Goal: Transaction & Acquisition: Book appointment/travel/reservation

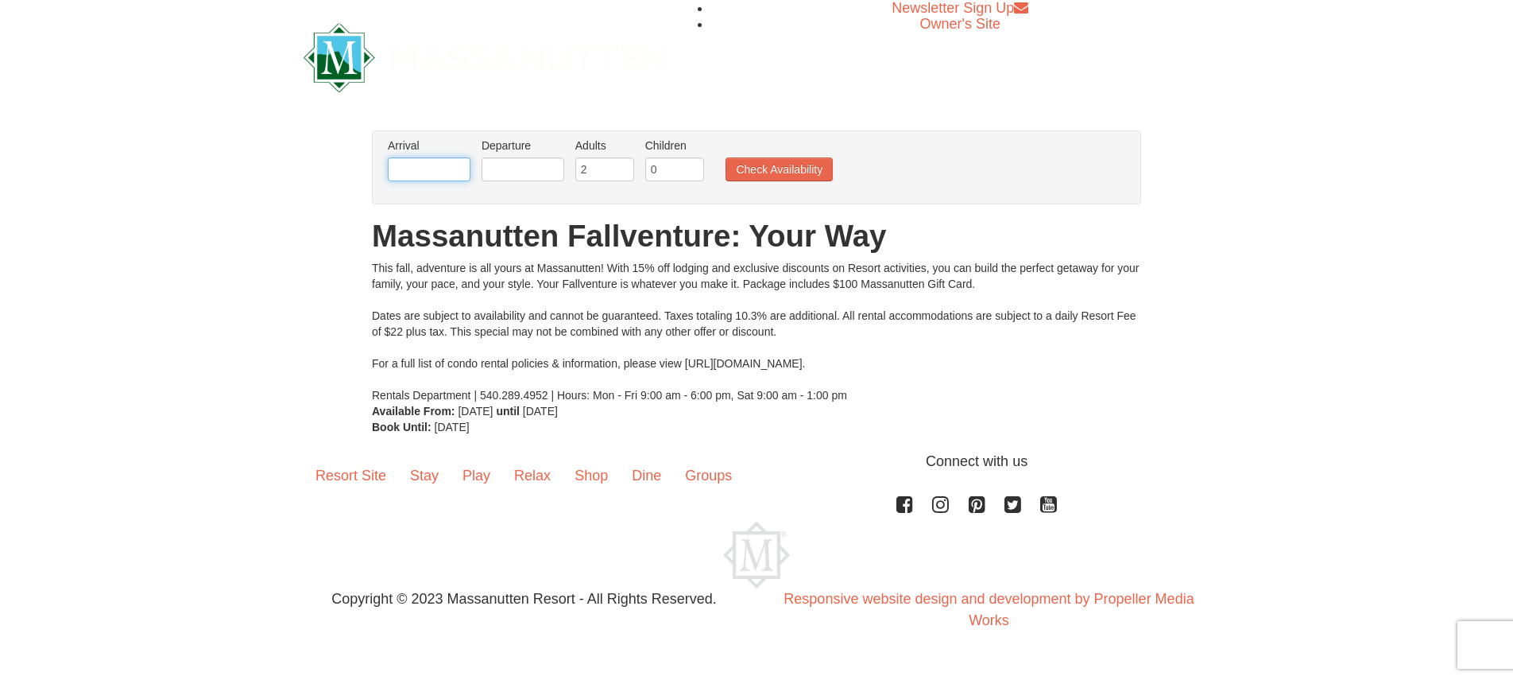
click at [424, 167] on input "text" at bounding box center [429, 169] width 83 height 24
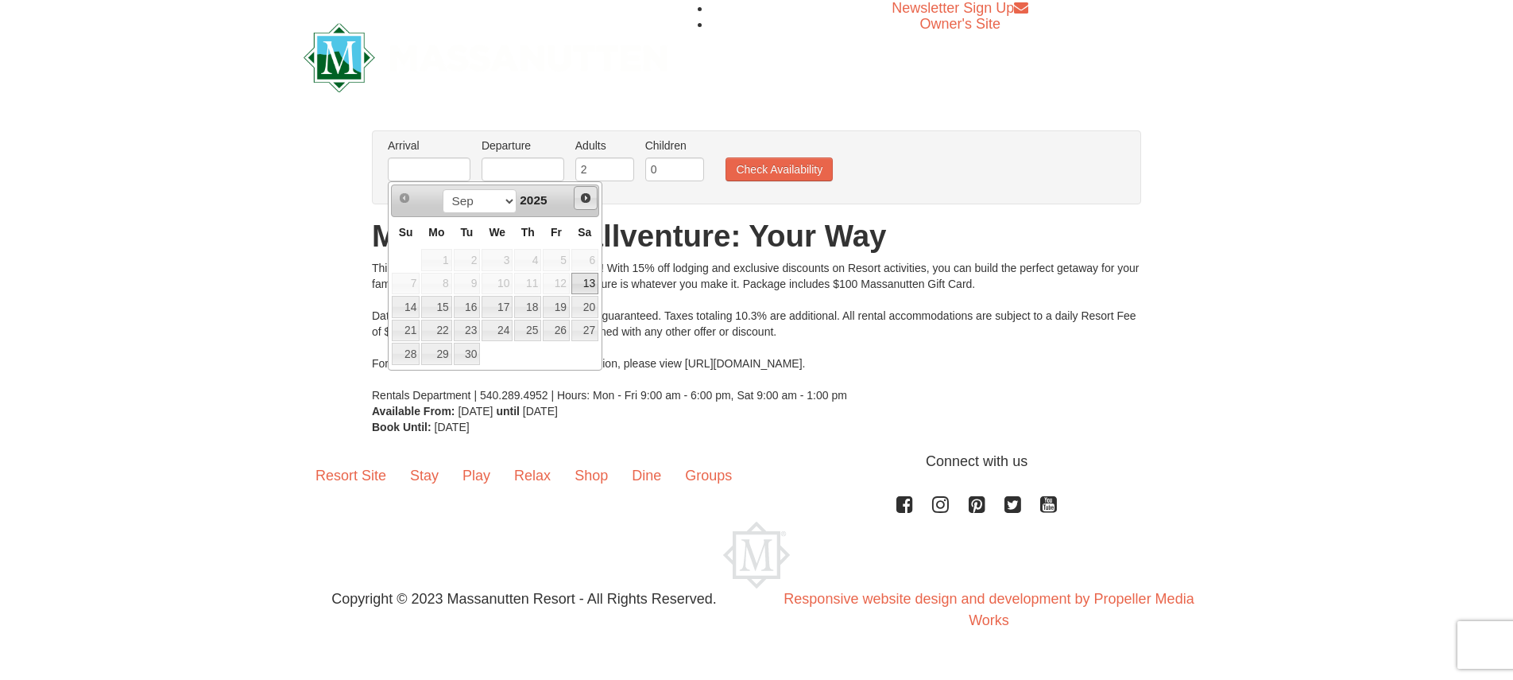
click at [583, 196] on span "Next" at bounding box center [585, 198] width 13 height 13
click at [447, 281] on link "6" at bounding box center [436, 284] width 30 height 22
type input "[DATE]"
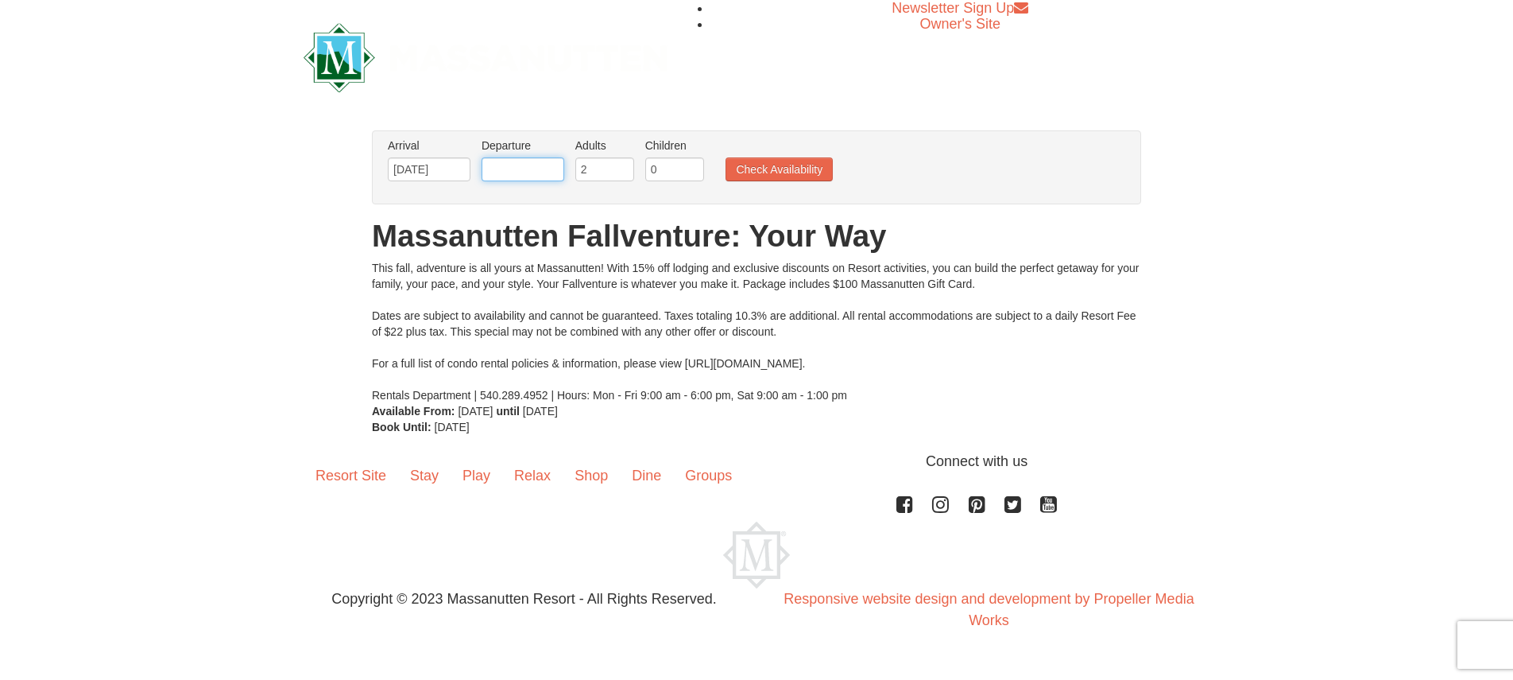
click at [508, 167] on input "text" at bounding box center [523, 169] width 83 height 24
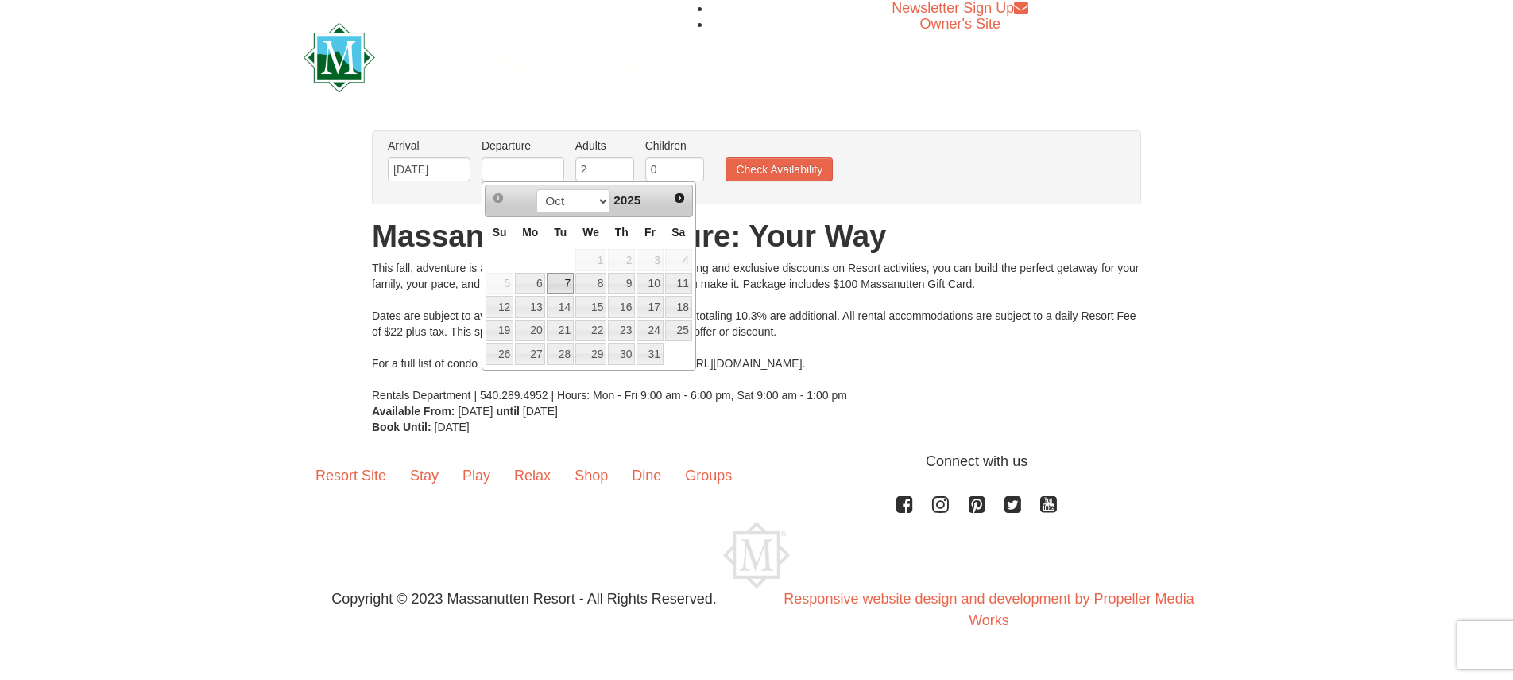
click at [563, 278] on link "7" at bounding box center [560, 284] width 27 height 22
type input "[DATE]"
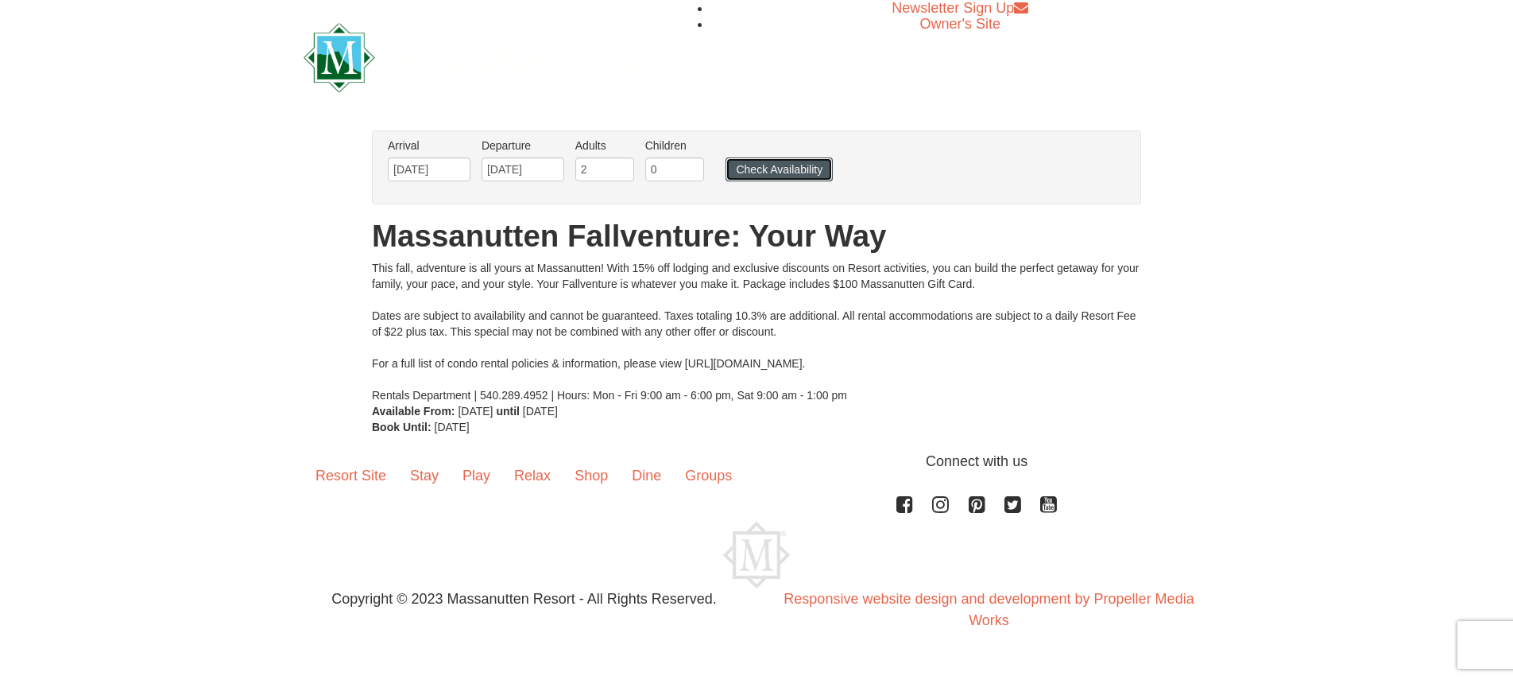
click at [773, 164] on button "Check Availability" at bounding box center [779, 169] width 107 height 24
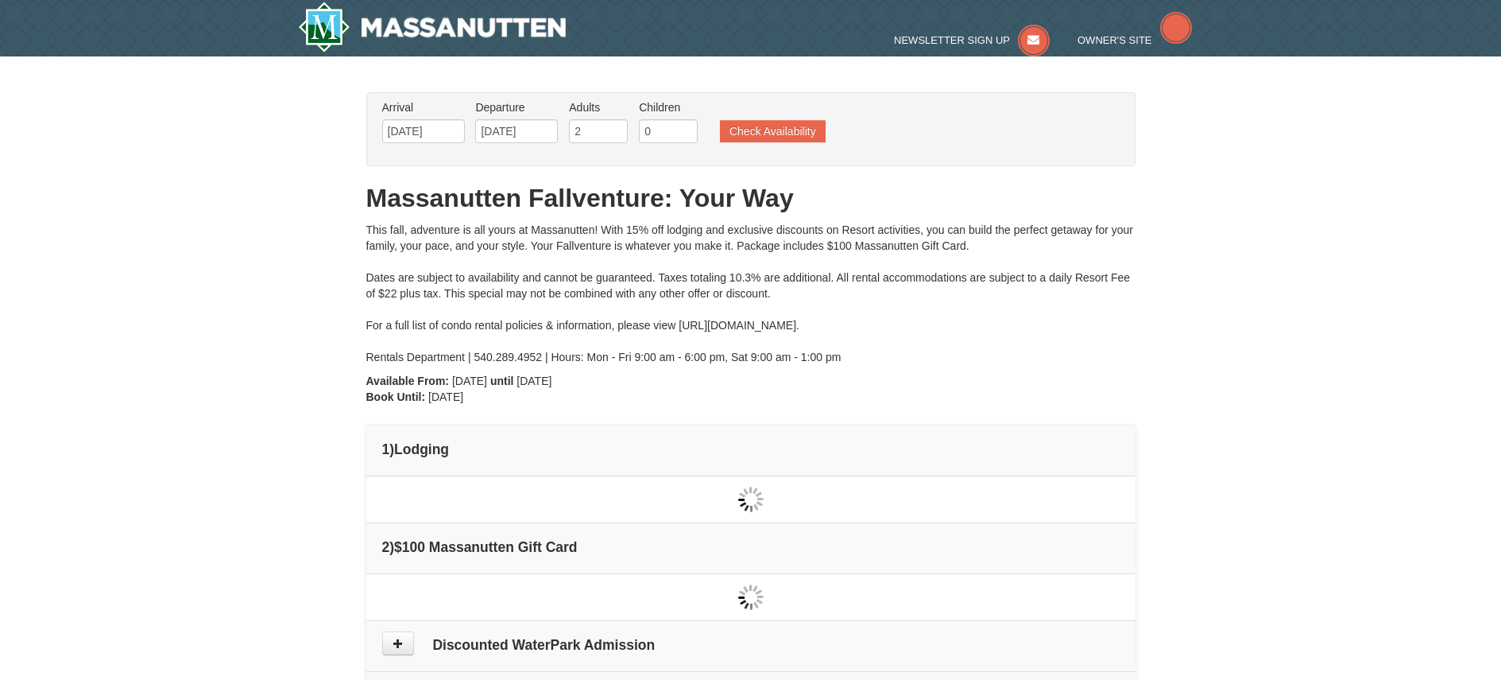
scroll to position [10, 0]
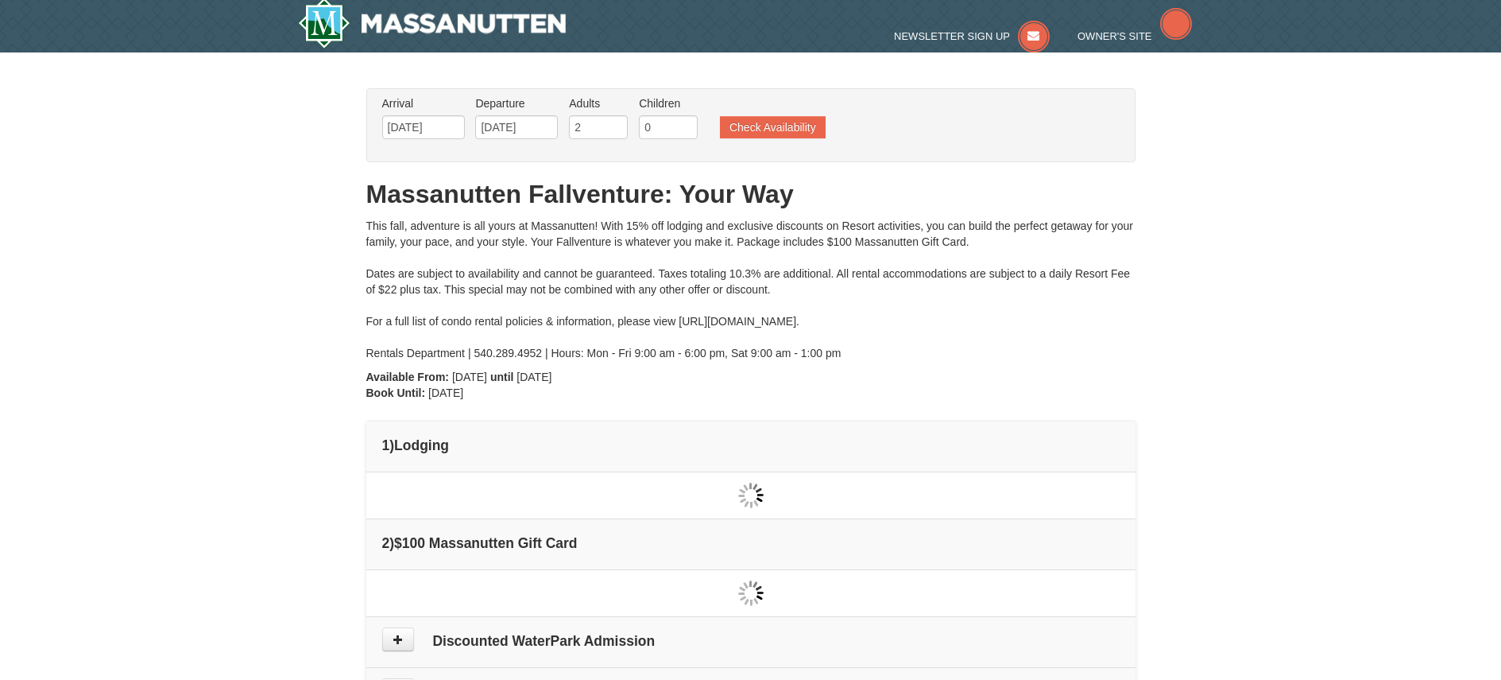
type input "[DATE]"
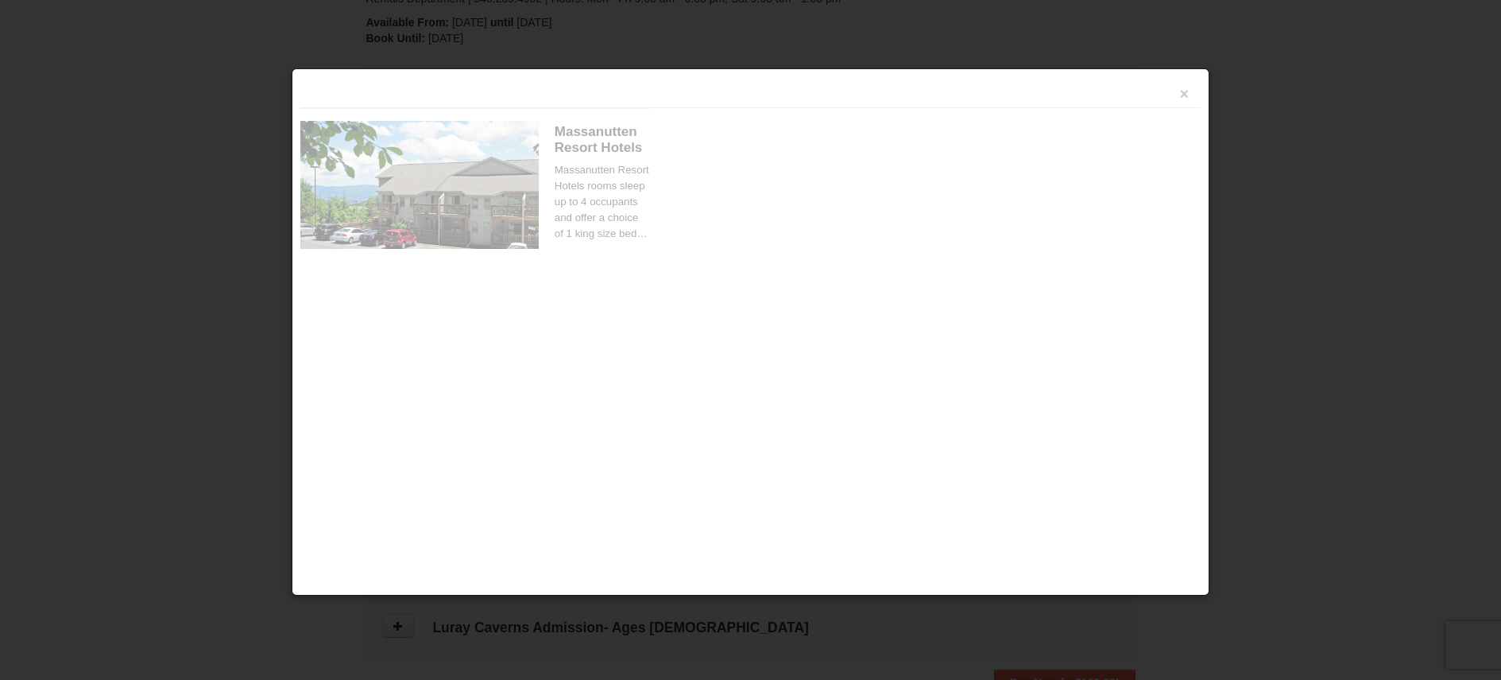
scroll to position [486, 0]
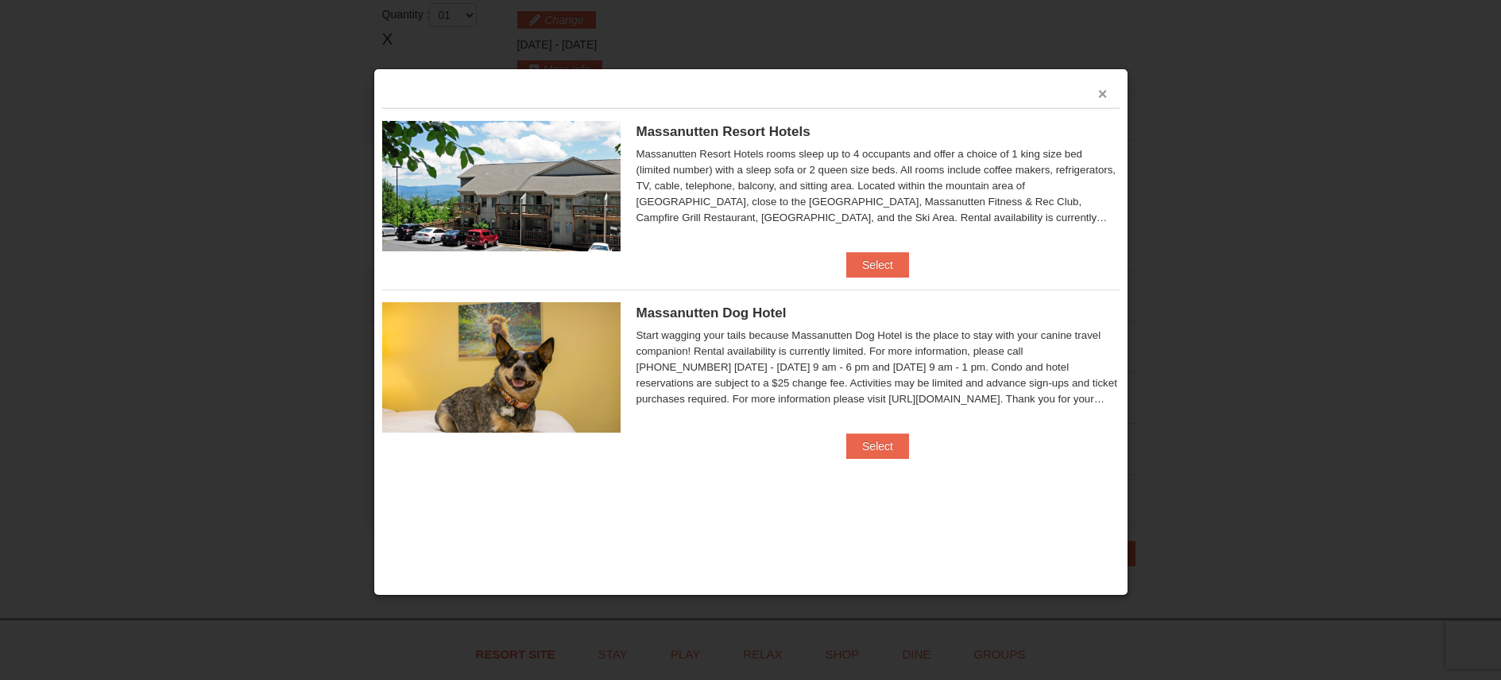
click at [1104, 95] on button "×" at bounding box center [1103, 94] width 10 height 16
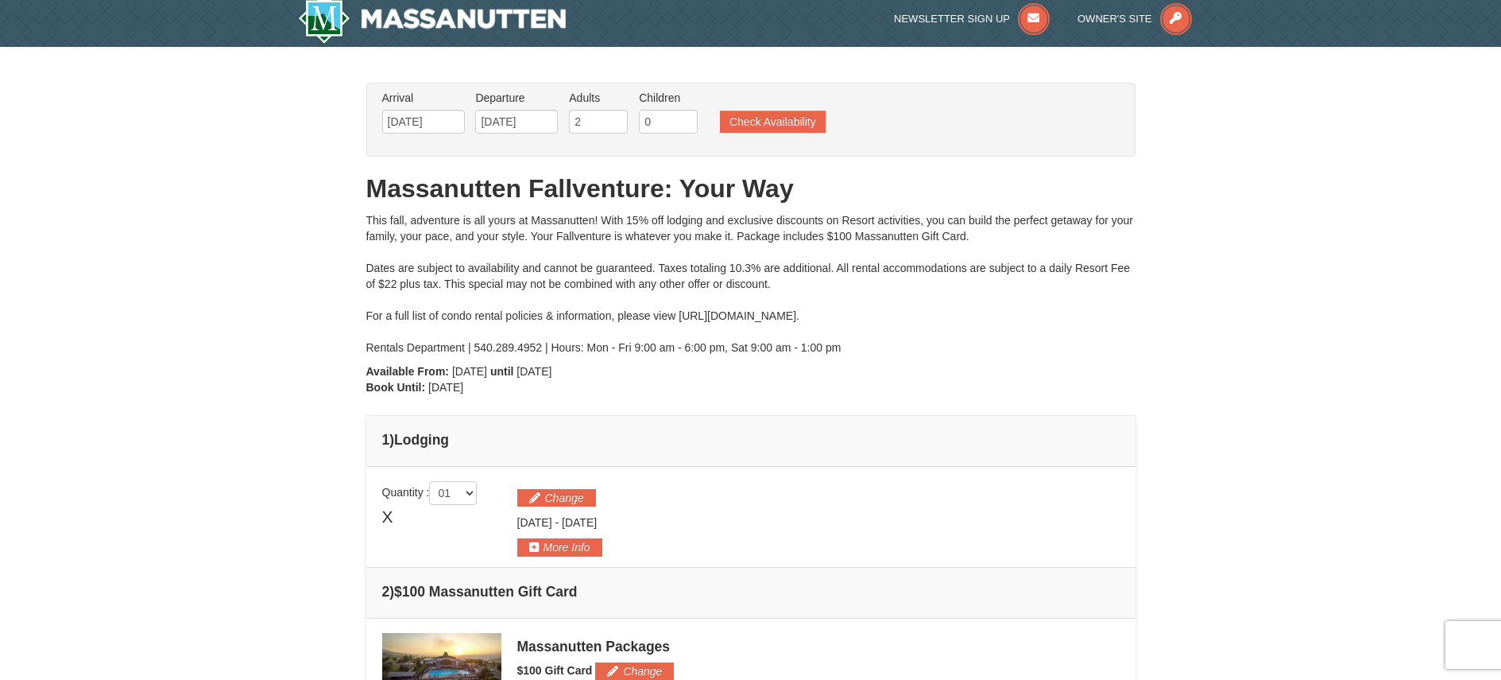
scroll to position [0, 0]
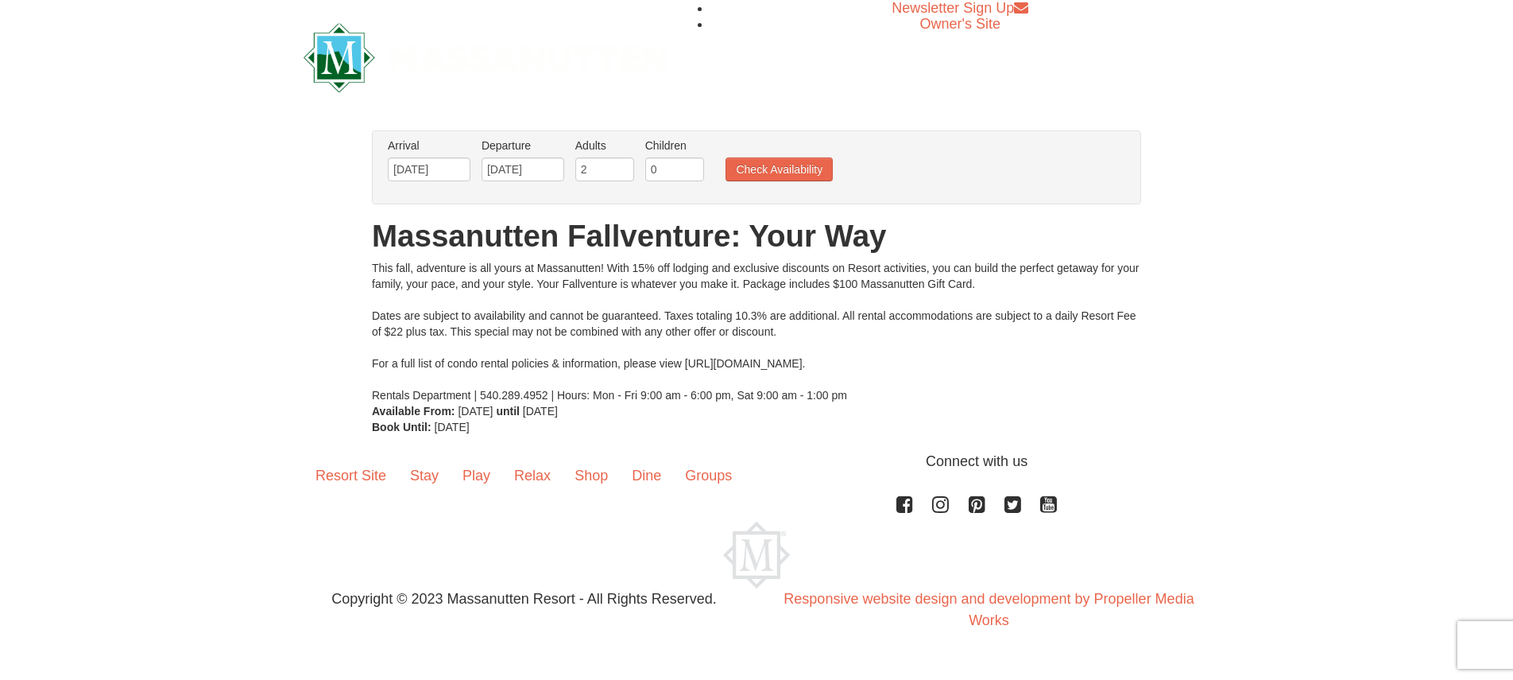
click at [760, 389] on div "This fall, adventure is all yours at Massanutten! With 15% off lodging and excl…" at bounding box center [756, 331] width 769 height 143
click at [428, 471] on link "Stay" at bounding box center [424, 475] width 52 height 49
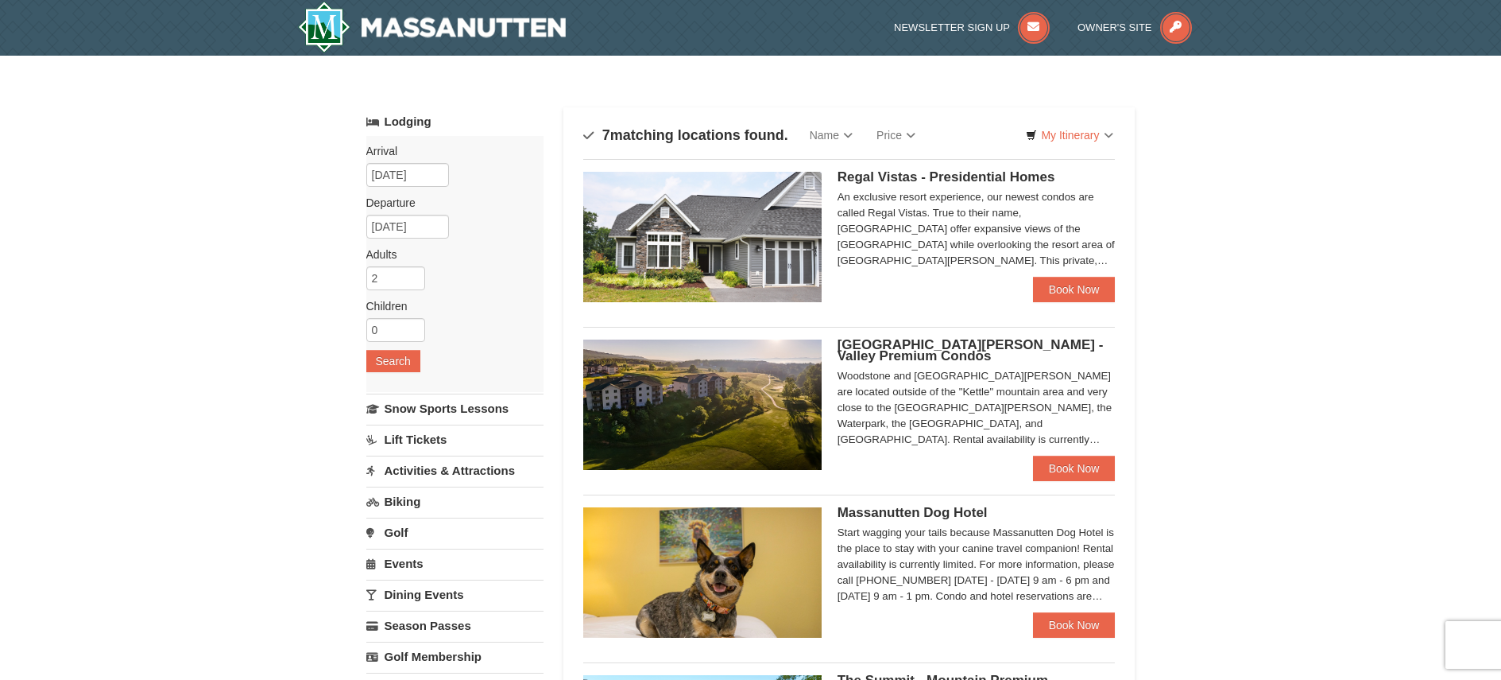
scroll to position [79, 0]
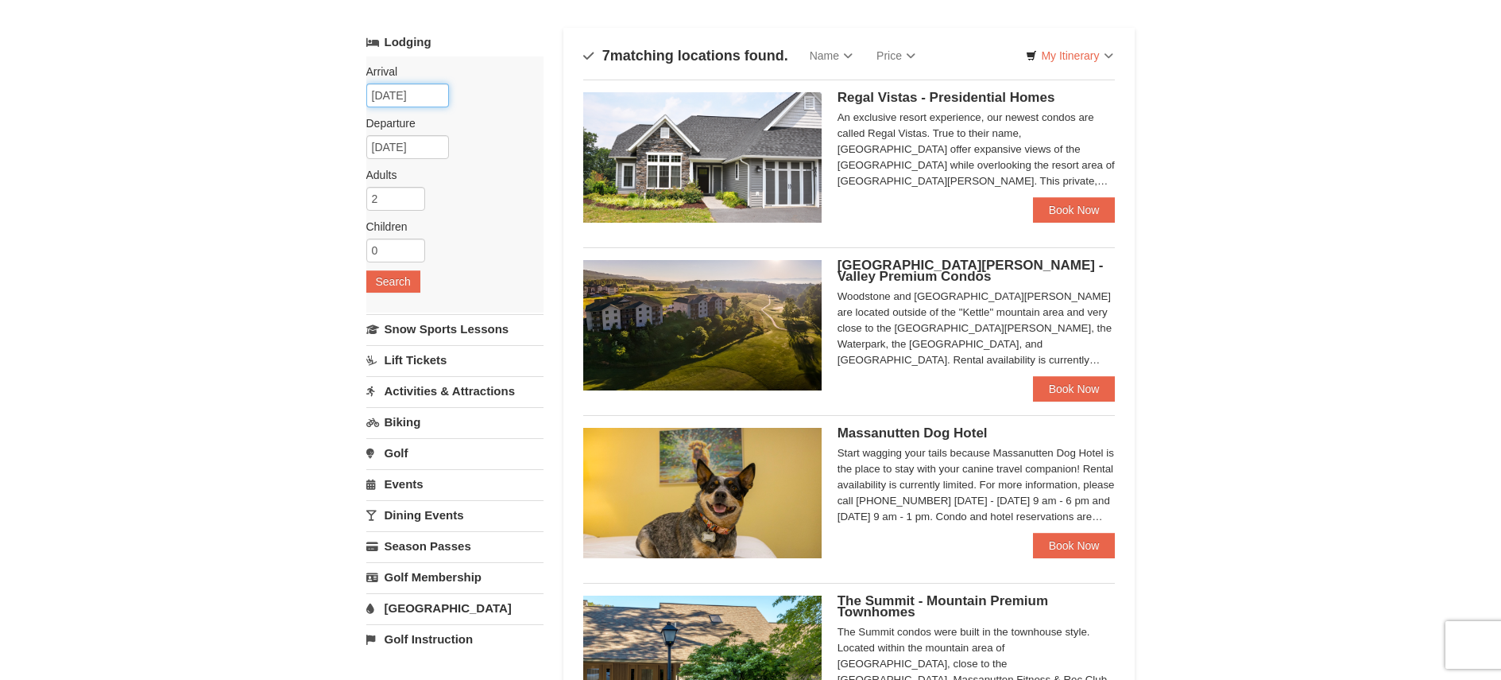
click at [401, 92] on input "[DATE]" at bounding box center [407, 95] width 83 height 24
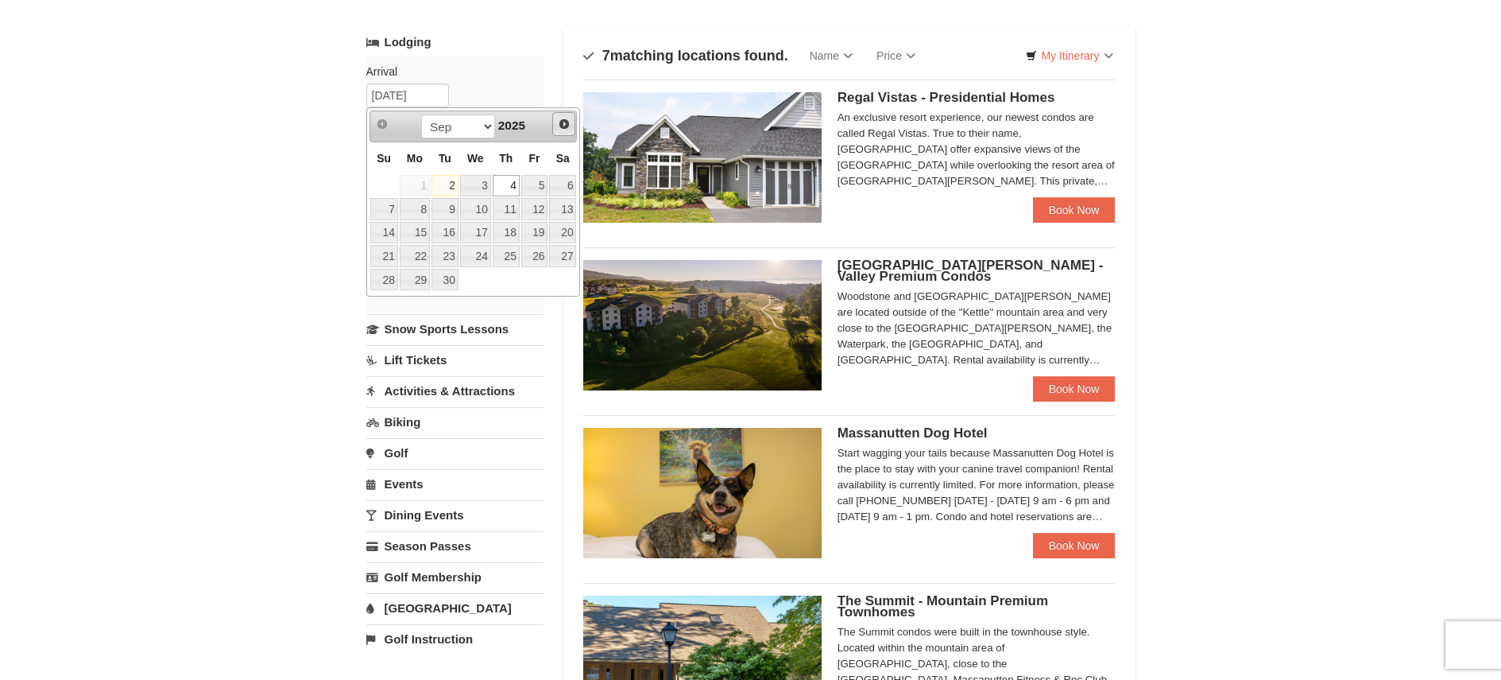
click at [563, 123] on span "Next" at bounding box center [564, 124] width 13 height 13
click at [419, 214] on link "6" at bounding box center [415, 209] width 30 height 22
type input "[DATE]"
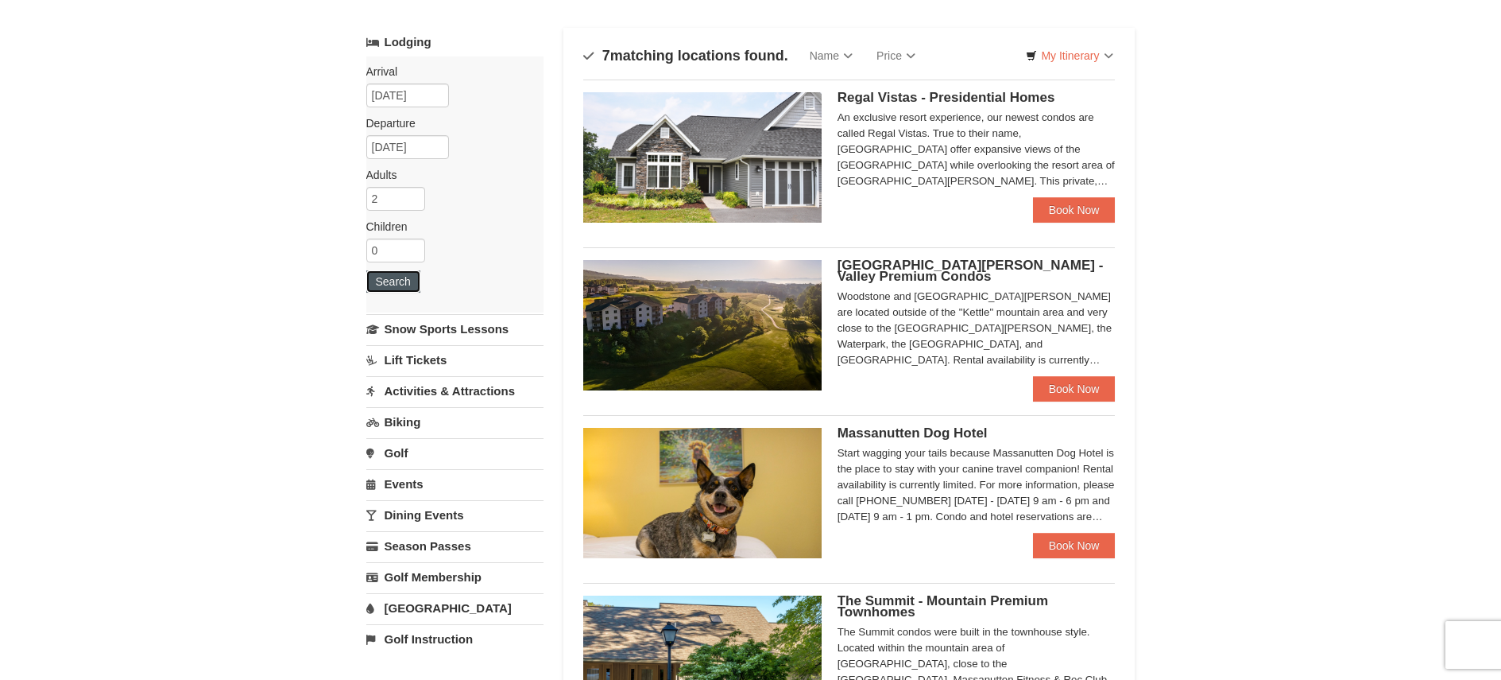
click at [394, 284] on button "Search" at bounding box center [393, 281] width 54 height 22
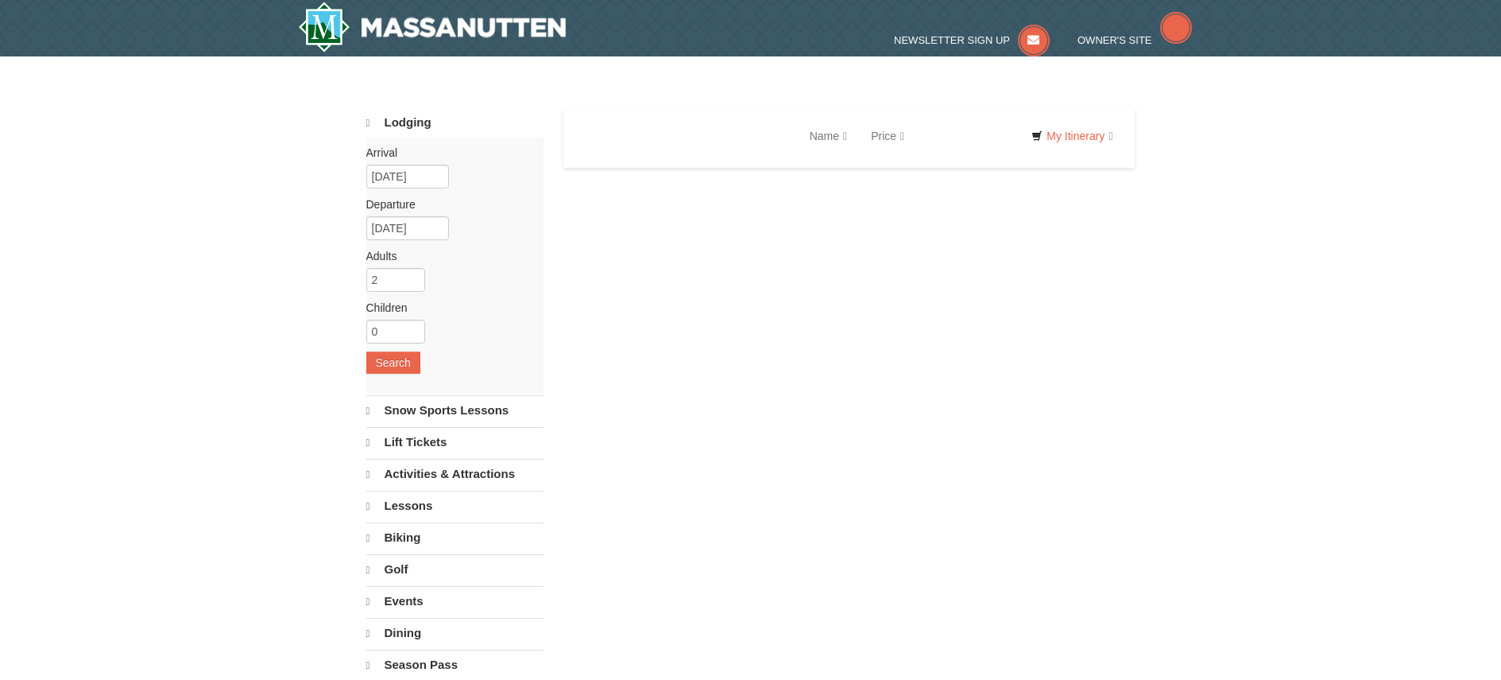
select select "9"
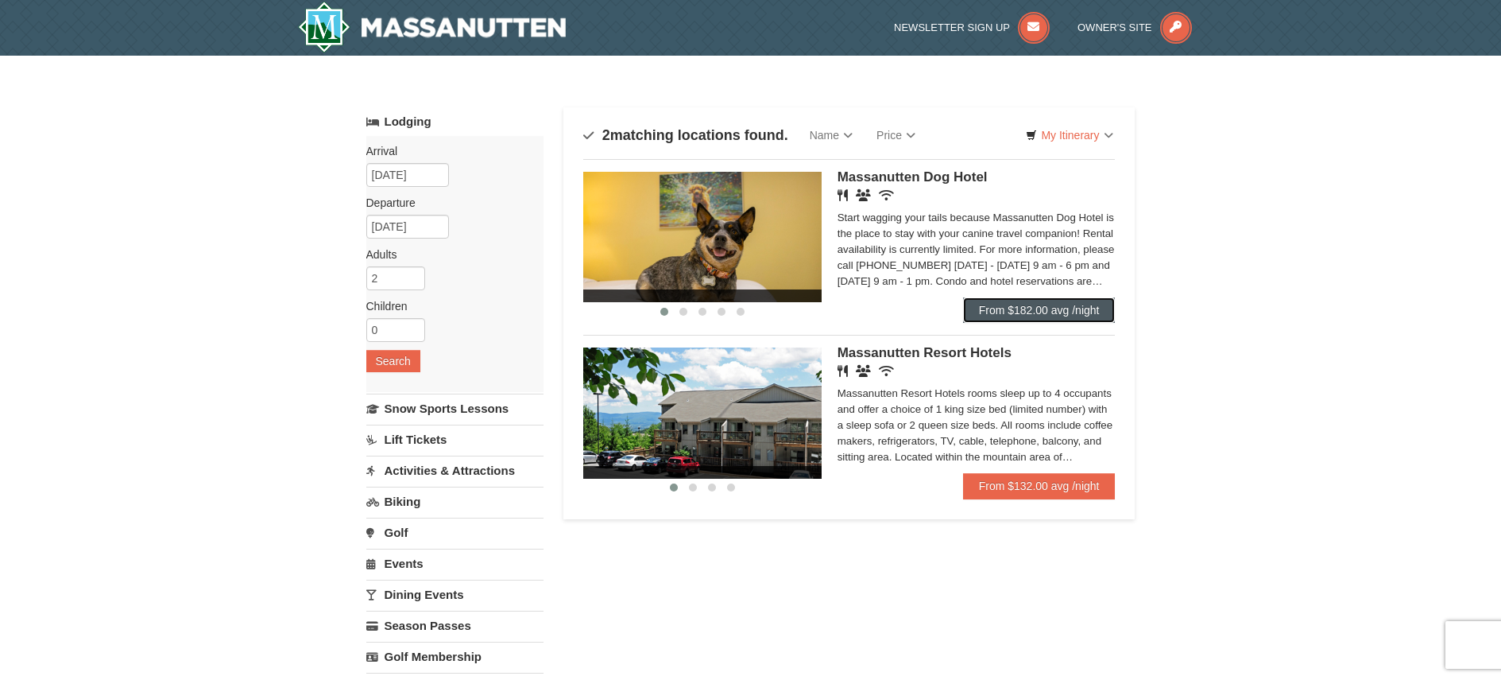
click at [1054, 312] on link "From $182.00 avg /night" at bounding box center [1039, 309] width 153 height 25
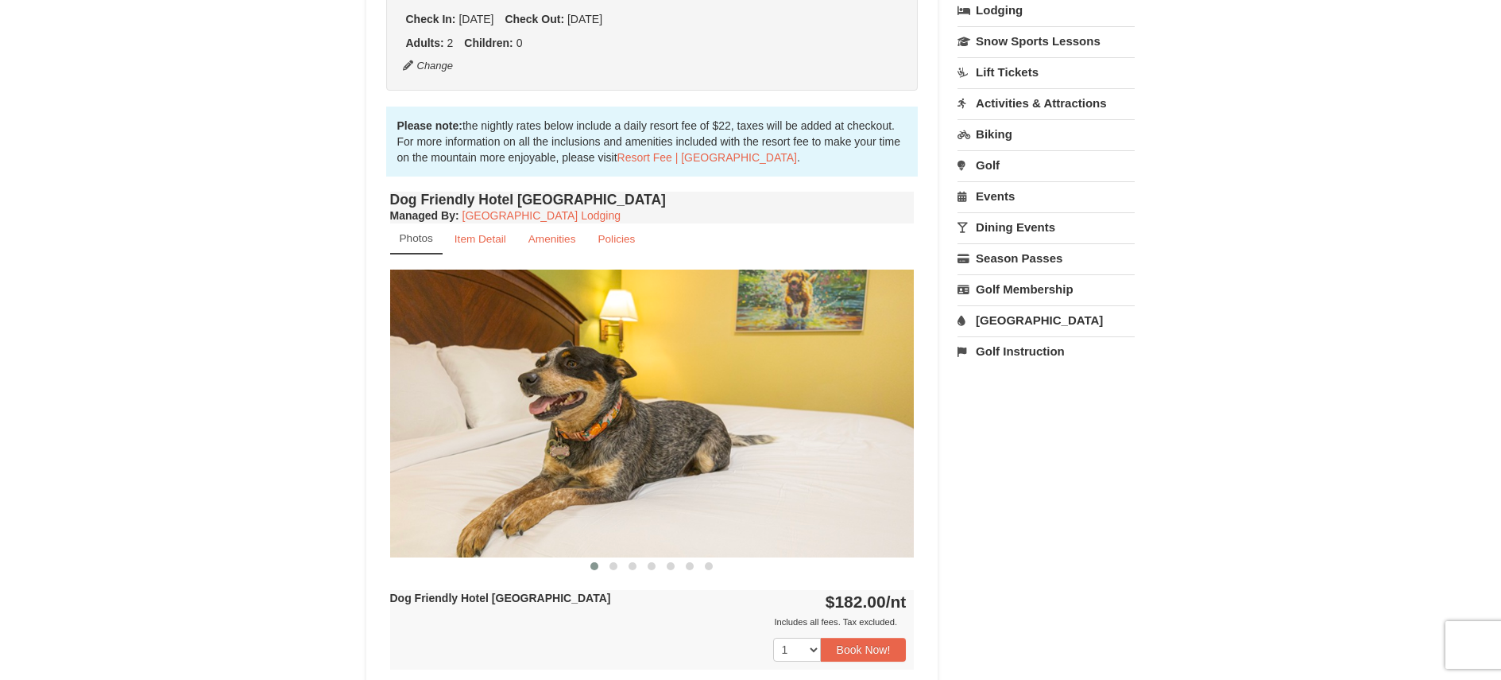
scroll to position [477, 0]
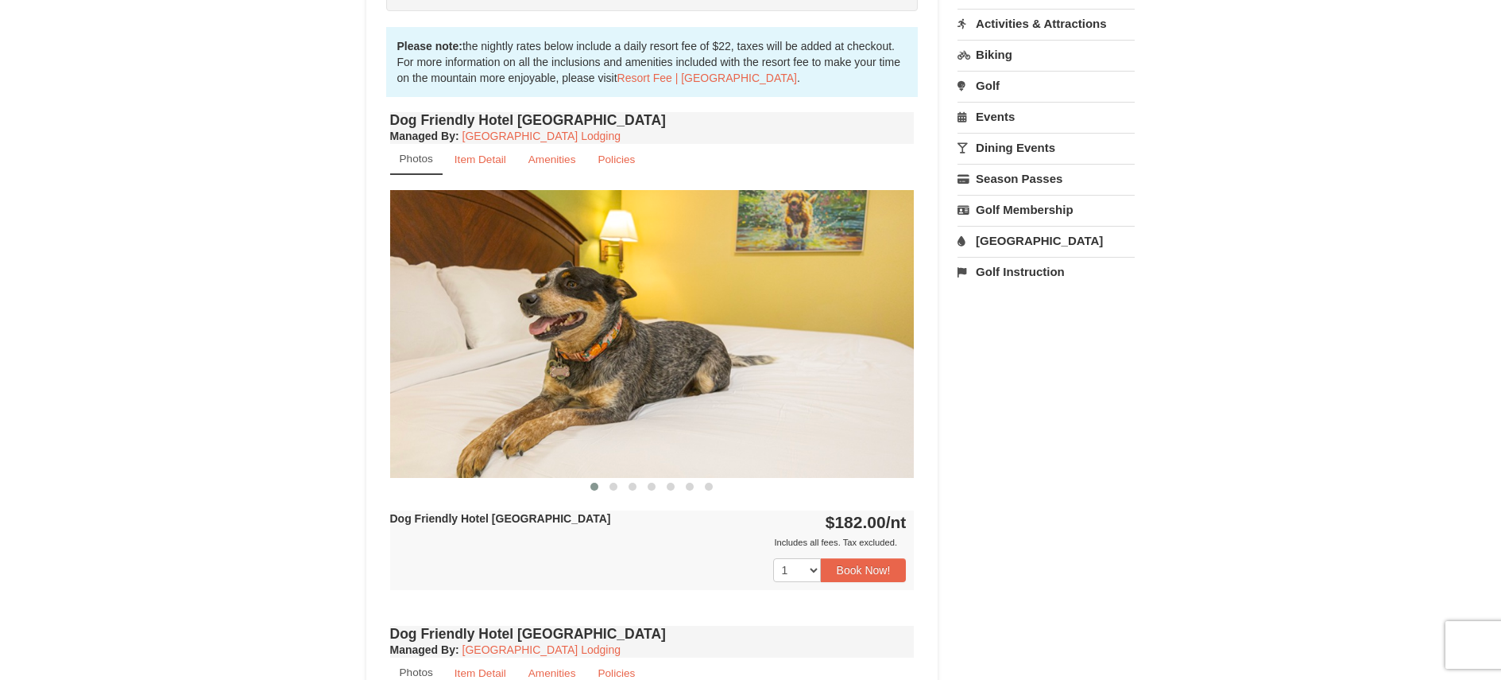
click at [600, 391] on img at bounding box center [652, 333] width 525 height 287
drag, startPoint x: 711, startPoint y: 374, endPoint x: 649, endPoint y: 367, distance: 61.5
click at [649, 367] on img at bounding box center [652, 333] width 525 height 287
click at [494, 159] on small "Item Detail" at bounding box center [481, 159] width 52 height 12
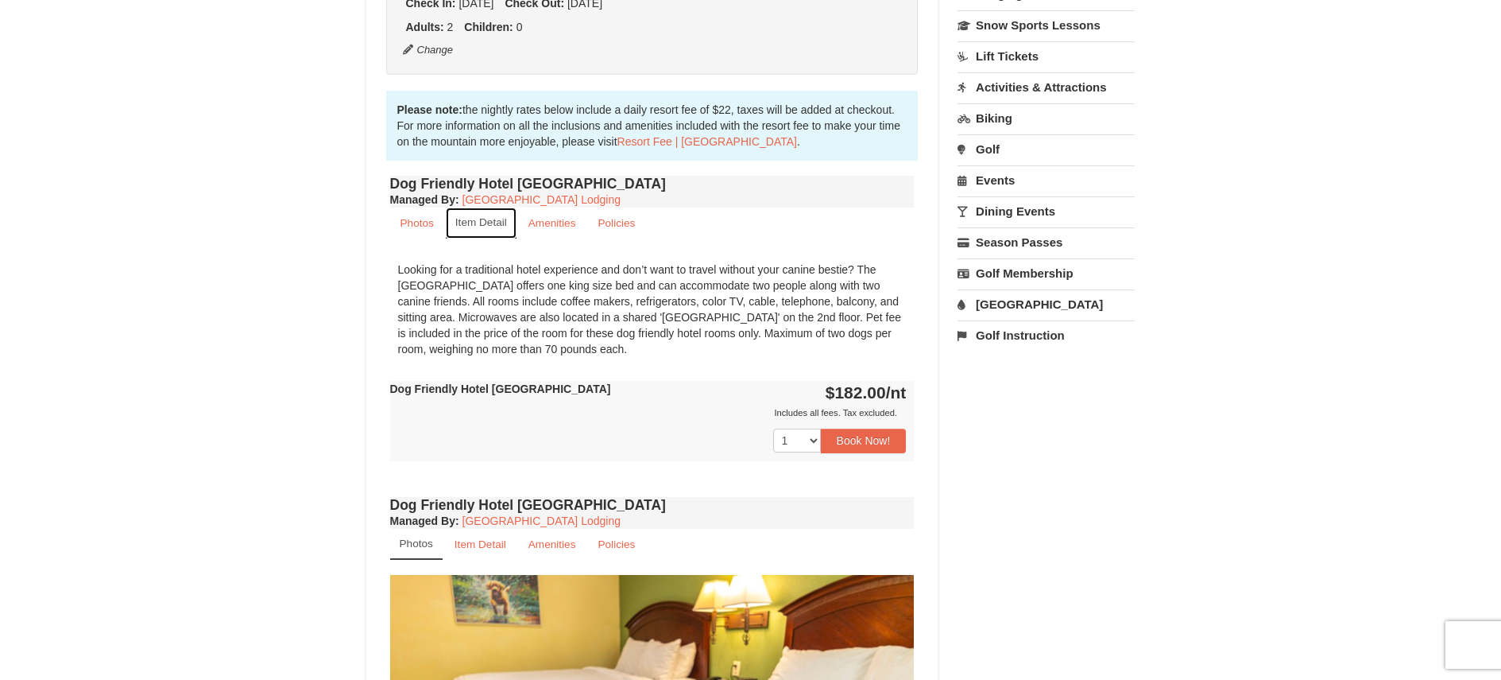
scroll to position [397, 0]
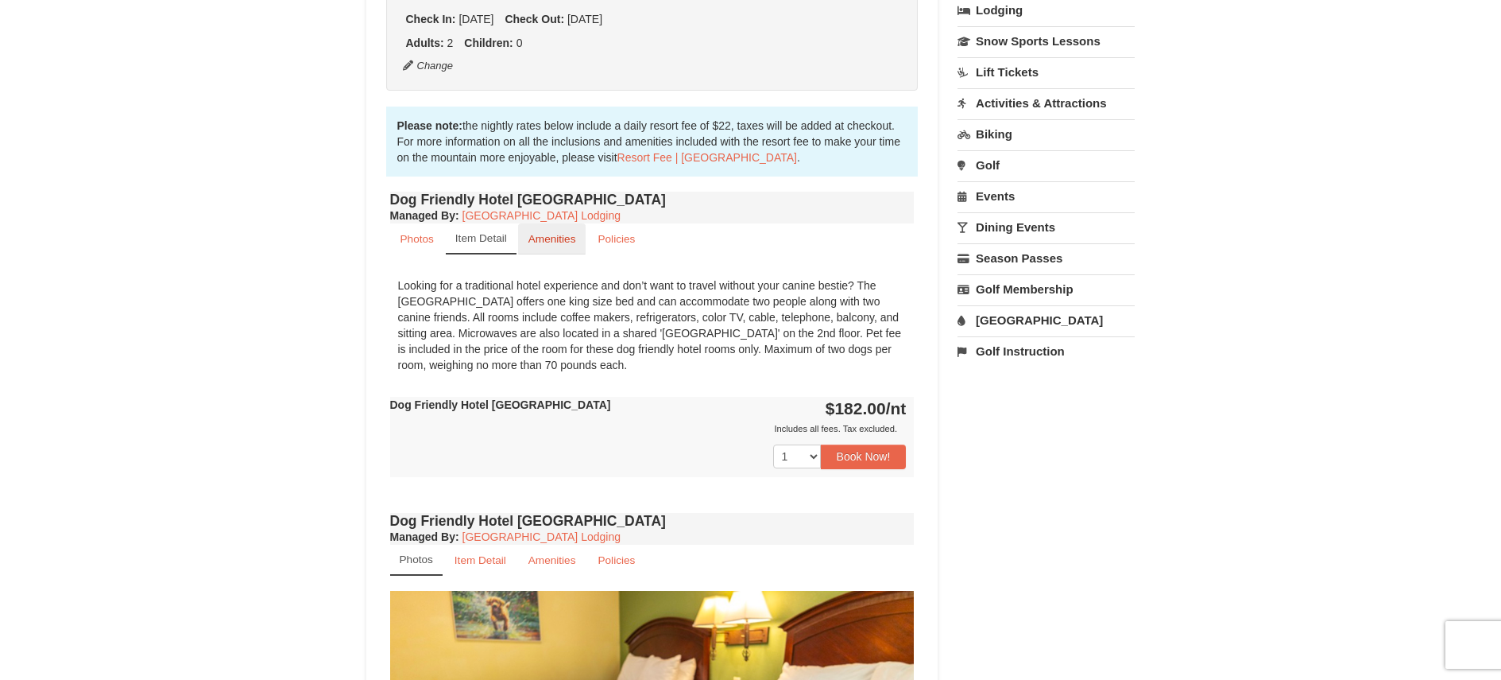
click at [548, 240] on small "Amenities" at bounding box center [553, 239] width 48 height 12
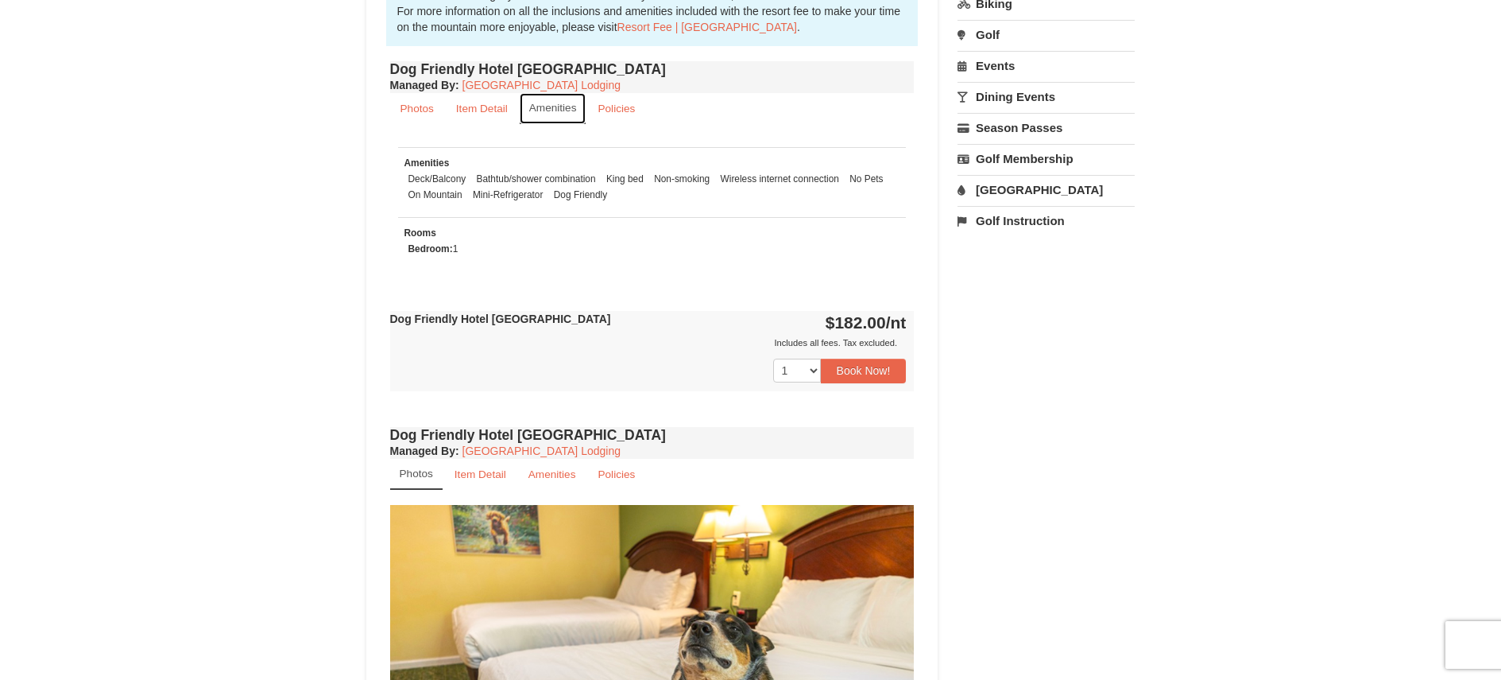
scroll to position [556, 0]
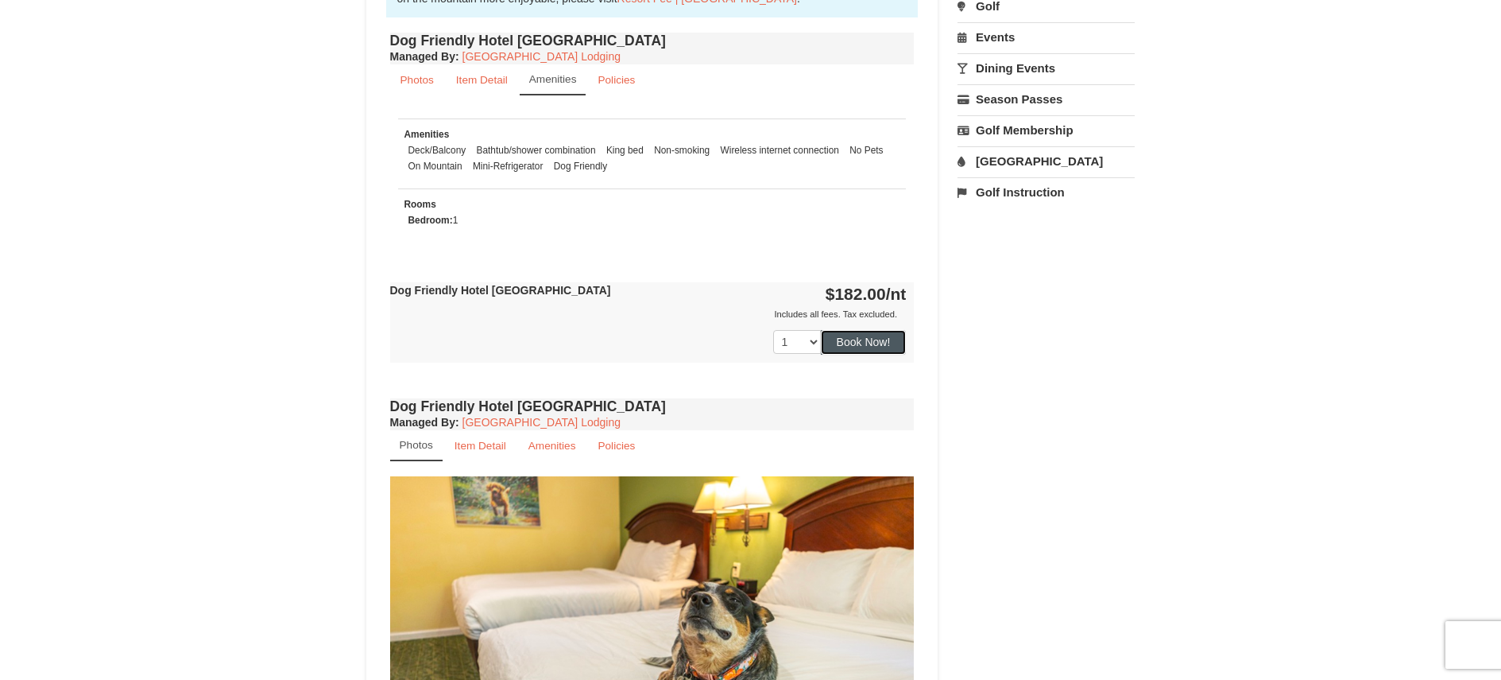
click at [858, 338] on button "Book Now!" at bounding box center [864, 342] width 86 height 24
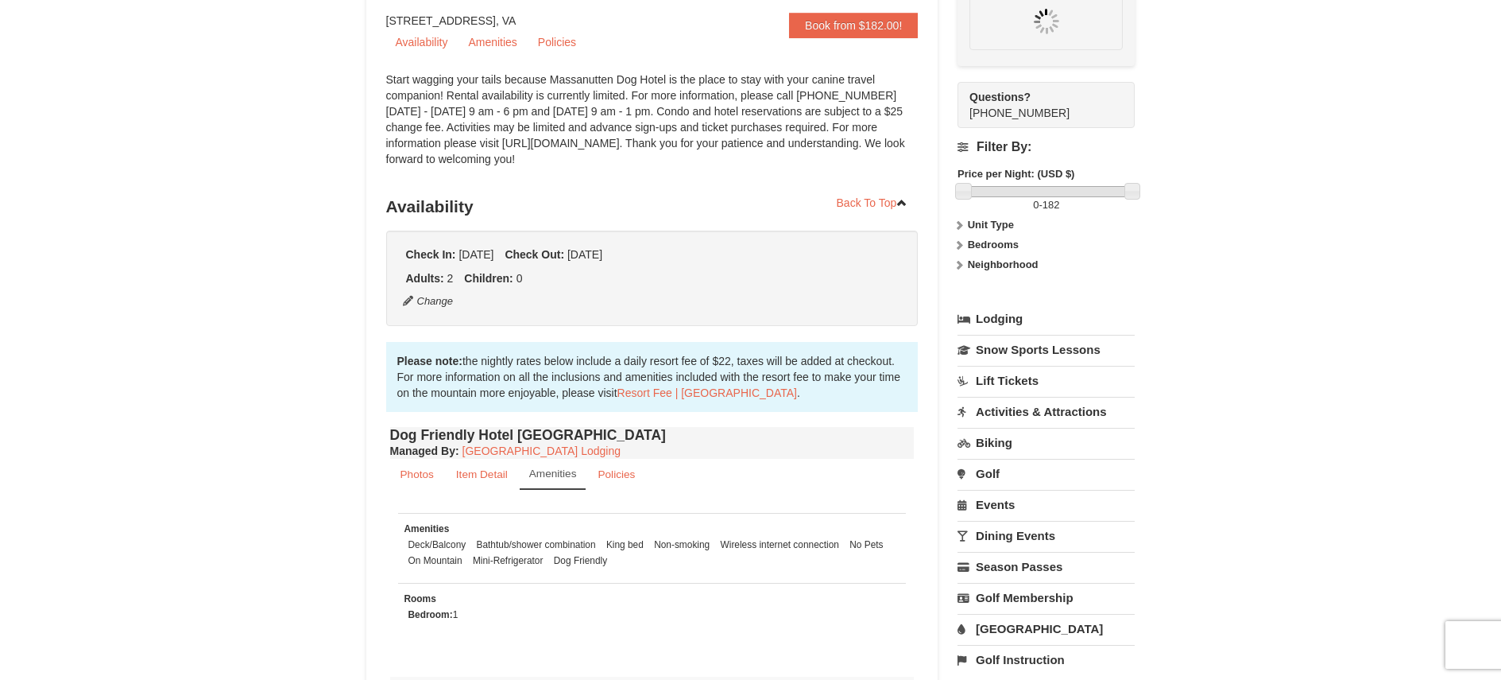
scroll to position [155, 0]
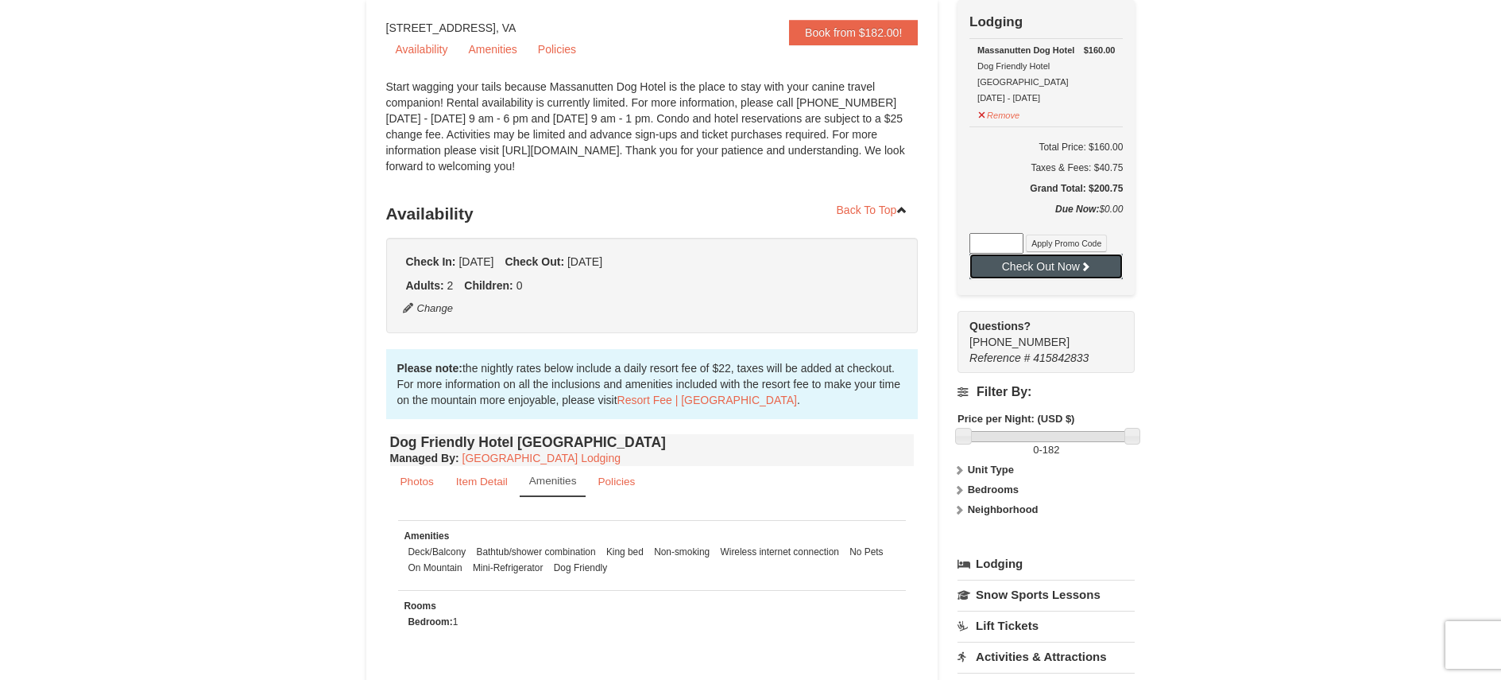
click at [1059, 254] on button "Check Out Now" at bounding box center [1046, 266] width 153 height 25
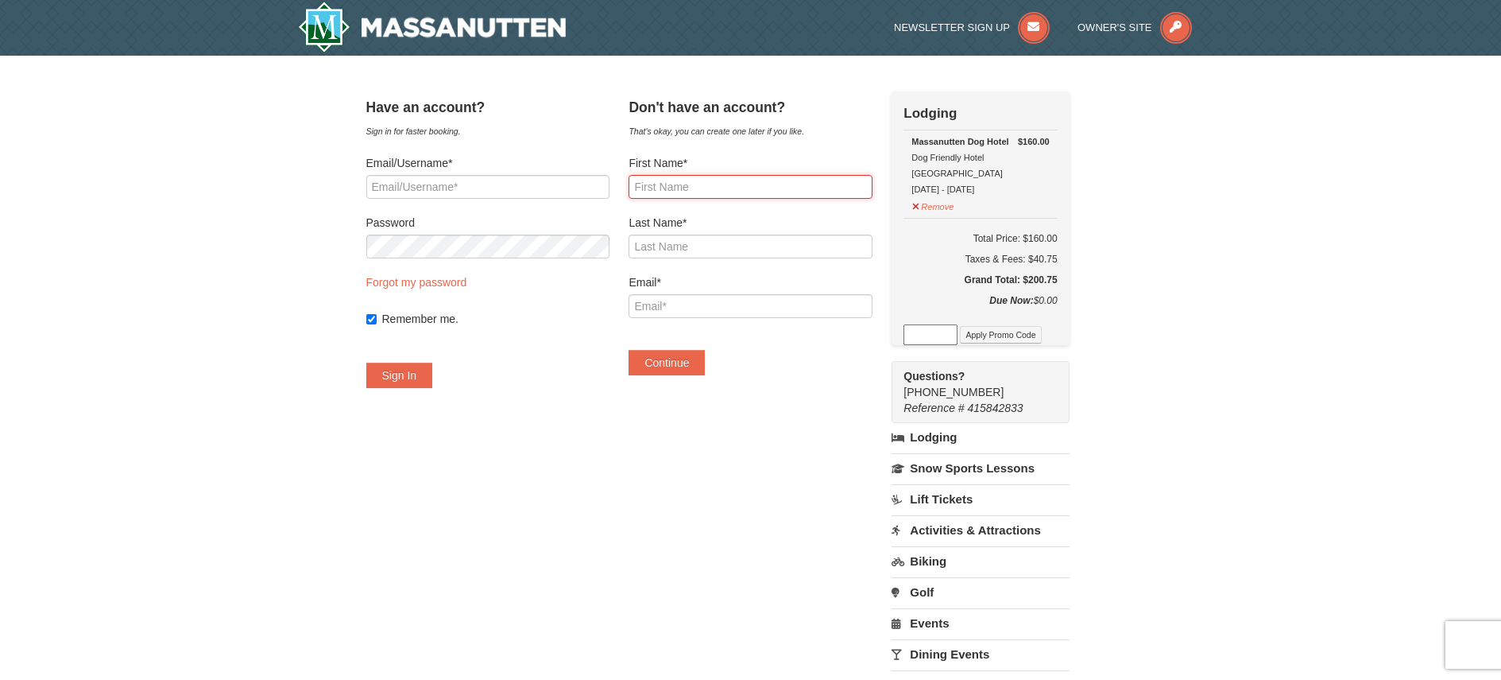
click at [677, 185] on input "First Name*" at bounding box center [750, 187] width 243 height 24
type input "Harriet"
type input "Echternacht, MD"
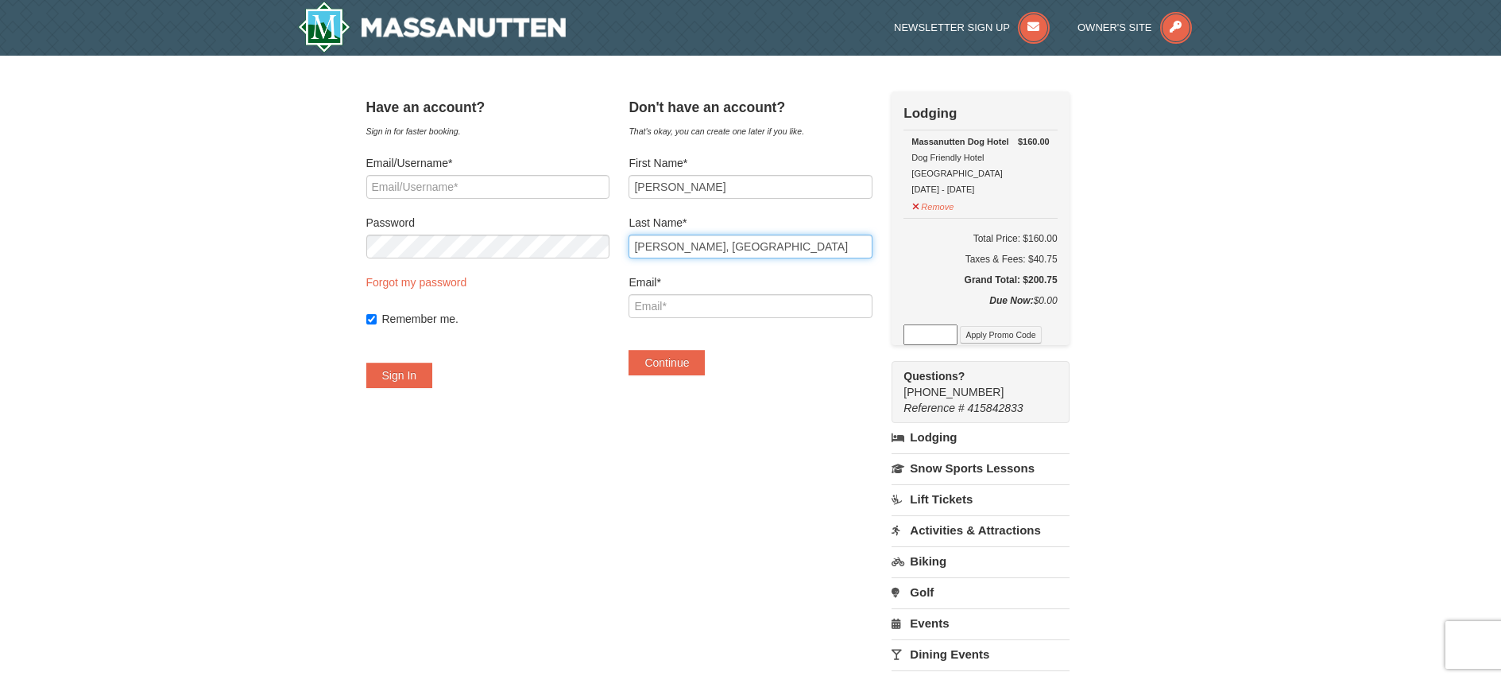
type input "harrietjle1@gmail.com"
click at [754, 250] on input "Echternacht, MD" at bounding box center [750, 246] width 243 height 24
type input "Echternacht"
click at [817, 431] on div "Have an account? Sign in for faster booking. Email/Username* Password Forgot my…" at bounding box center [750, 449] width 769 height 717
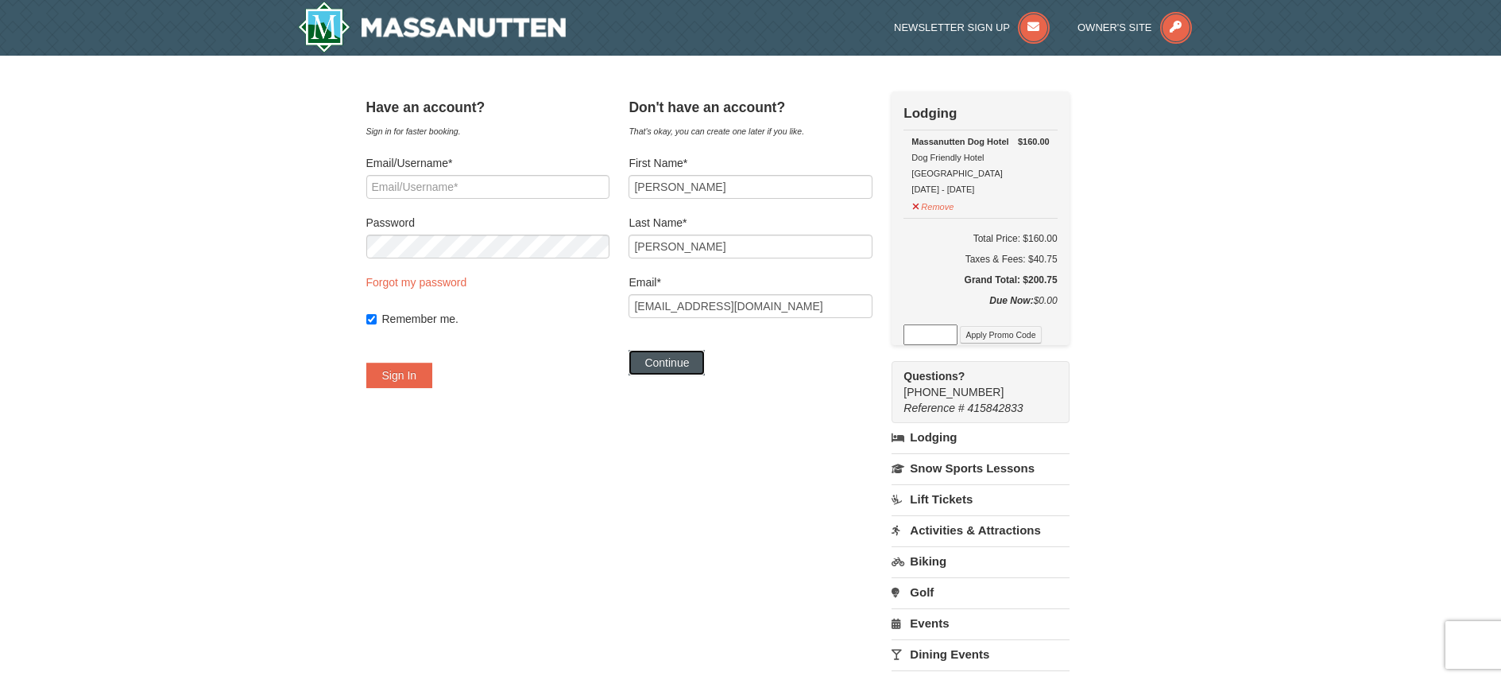
click at [677, 365] on button "Continue" at bounding box center [667, 362] width 76 height 25
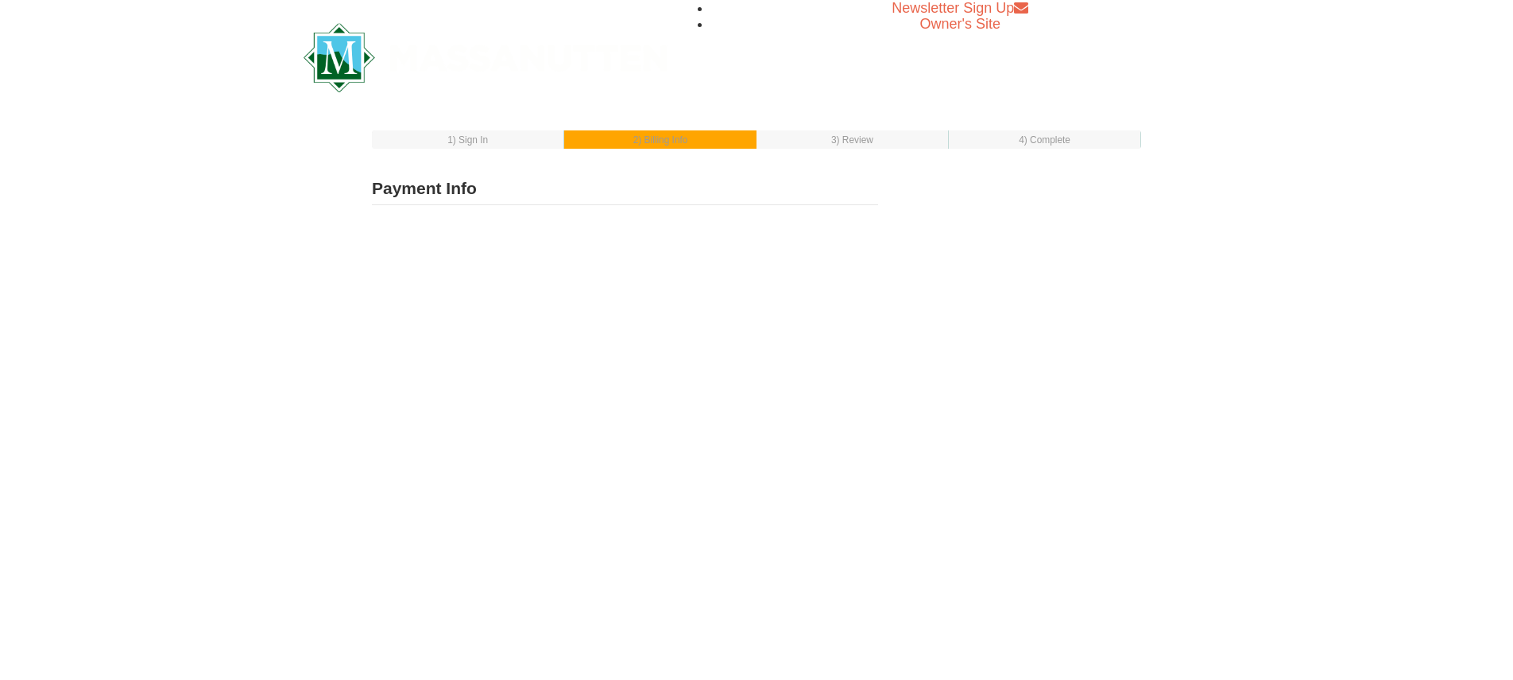
type input "[PERSON_NAME]"
type input "[EMAIL_ADDRESS][DOMAIN_NAME]"
select select "1"
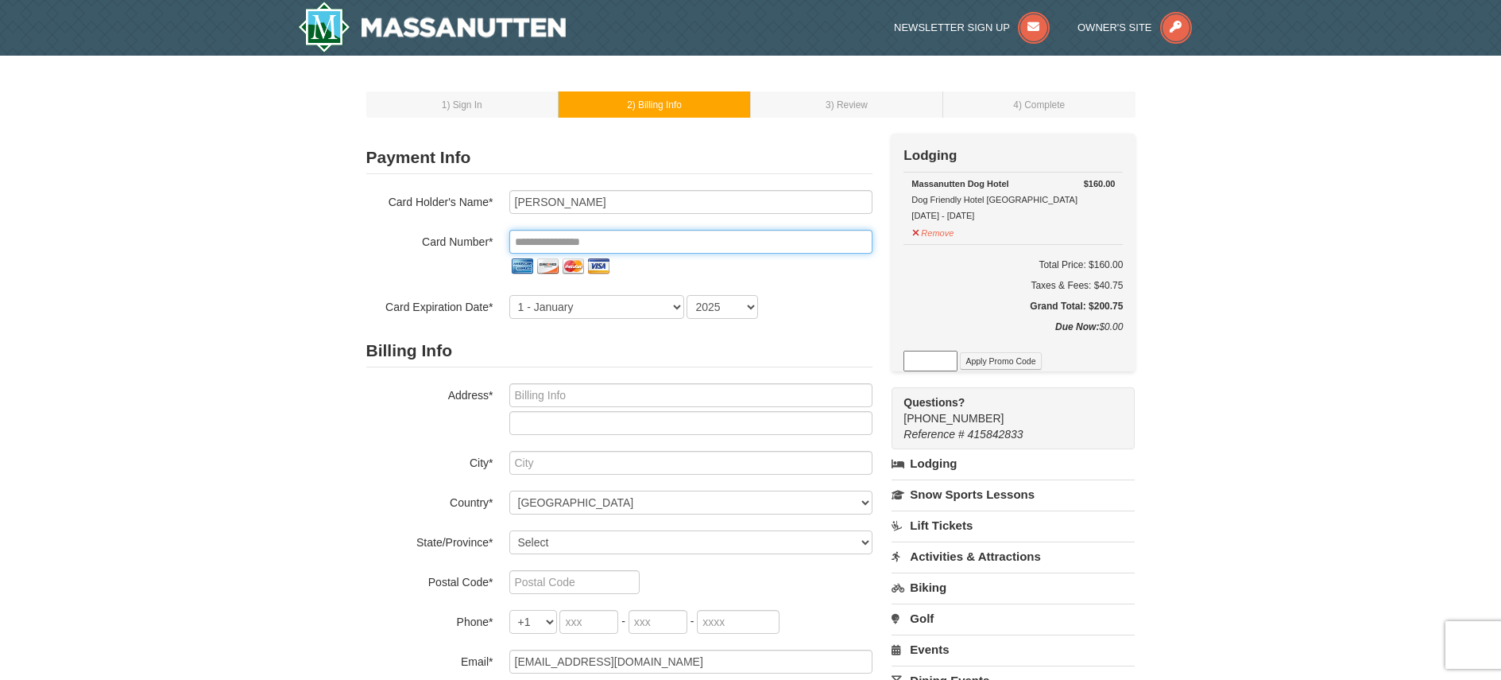
click at [560, 238] on input "tel" at bounding box center [690, 242] width 363 height 24
type input "**********"
select select "6"
select select "2026"
click at [668, 351] on h2 "Billing Info" at bounding box center [619, 351] width 506 height 33
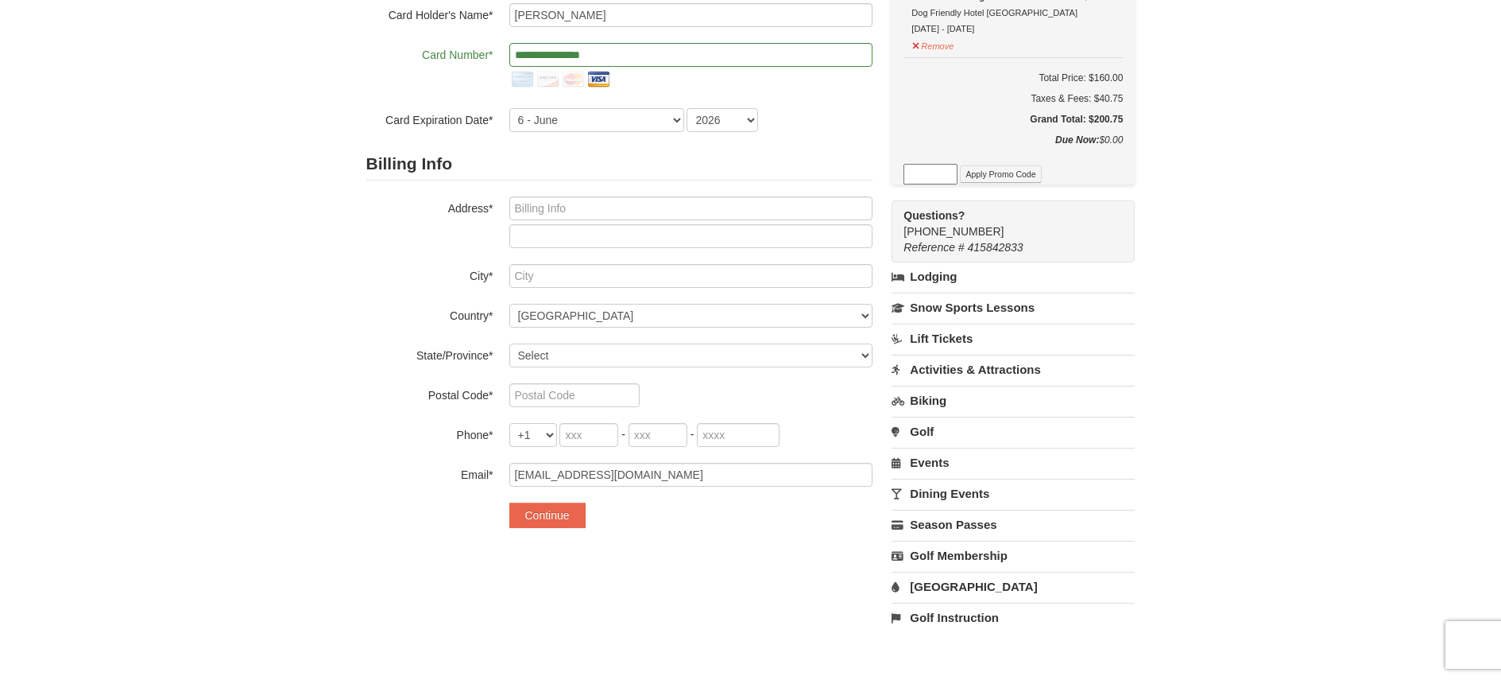
scroll to position [159, 0]
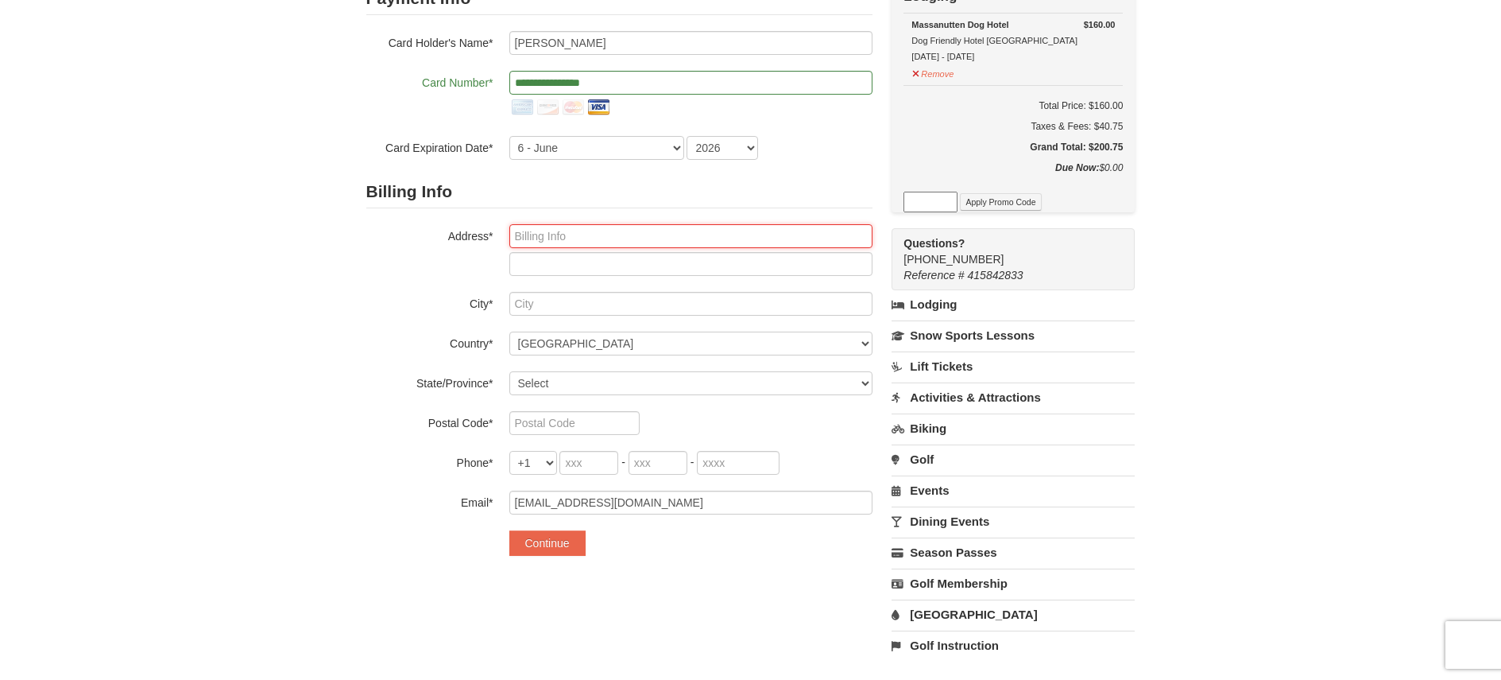
click at [548, 234] on input "text" at bounding box center [690, 236] width 363 height 24
type input "[STREET_ADDRESS]"
type input "Iowa City"
select select "IA"
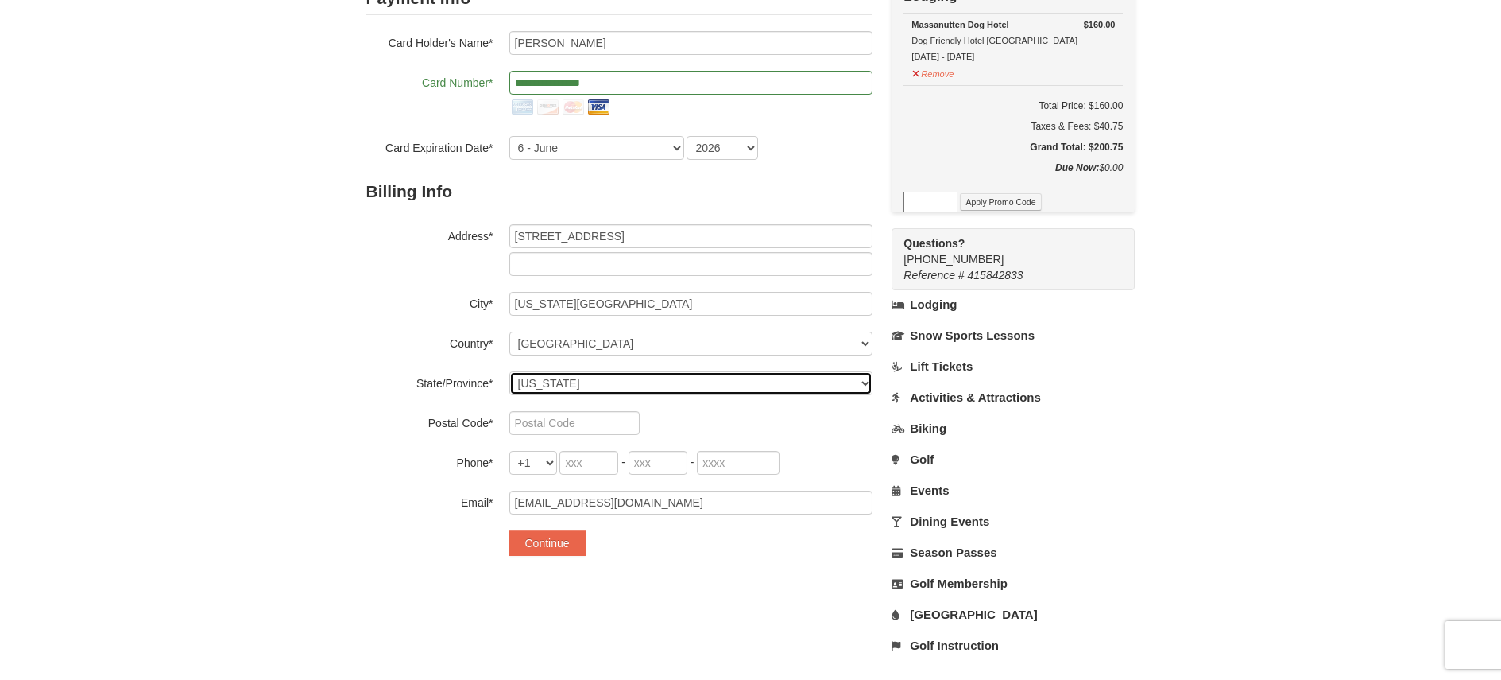
type input "52240"
type input "319"
type input "351"
type input "0131"
click at [658, 467] on input "351" at bounding box center [658, 463] width 59 height 24
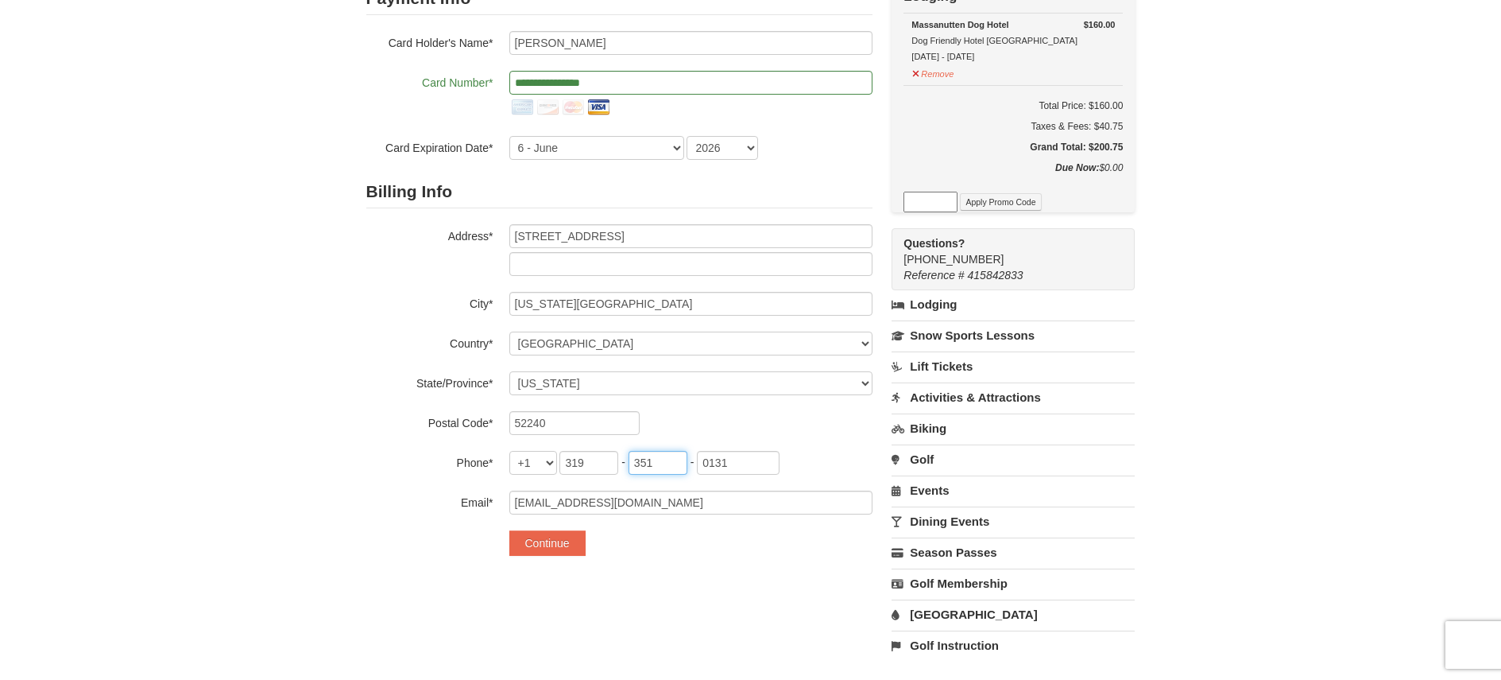
type input "430"
click at [738, 458] on input "0131" at bounding box center [738, 463] width 83 height 24
type input "3833"
click at [664, 592] on div "**********" at bounding box center [750, 325] width 769 height 701
click at [551, 541] on button "Continue" at bounding box center [547, 542] width 76 height 25
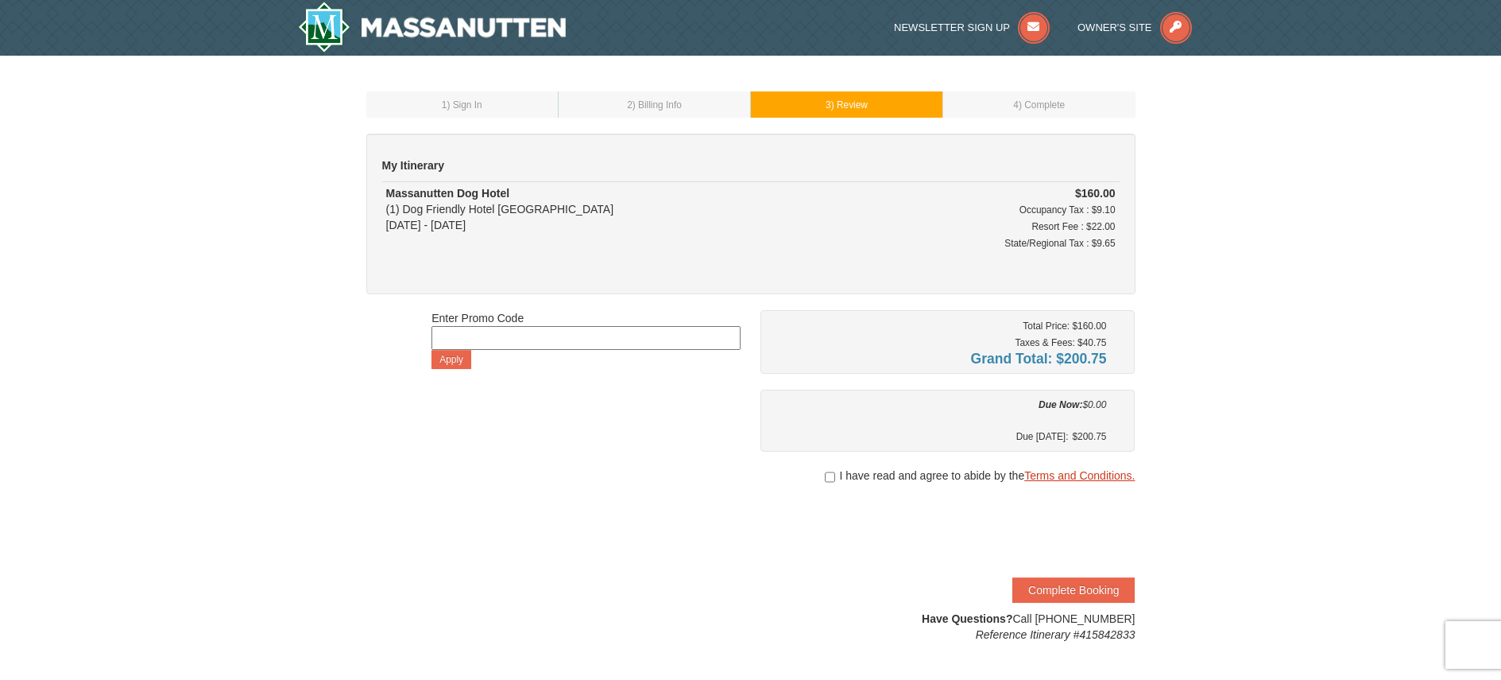
click at [1055, 475] on link "Terms and Conditions." at bounding box center [1079, 475] width 110 height 13
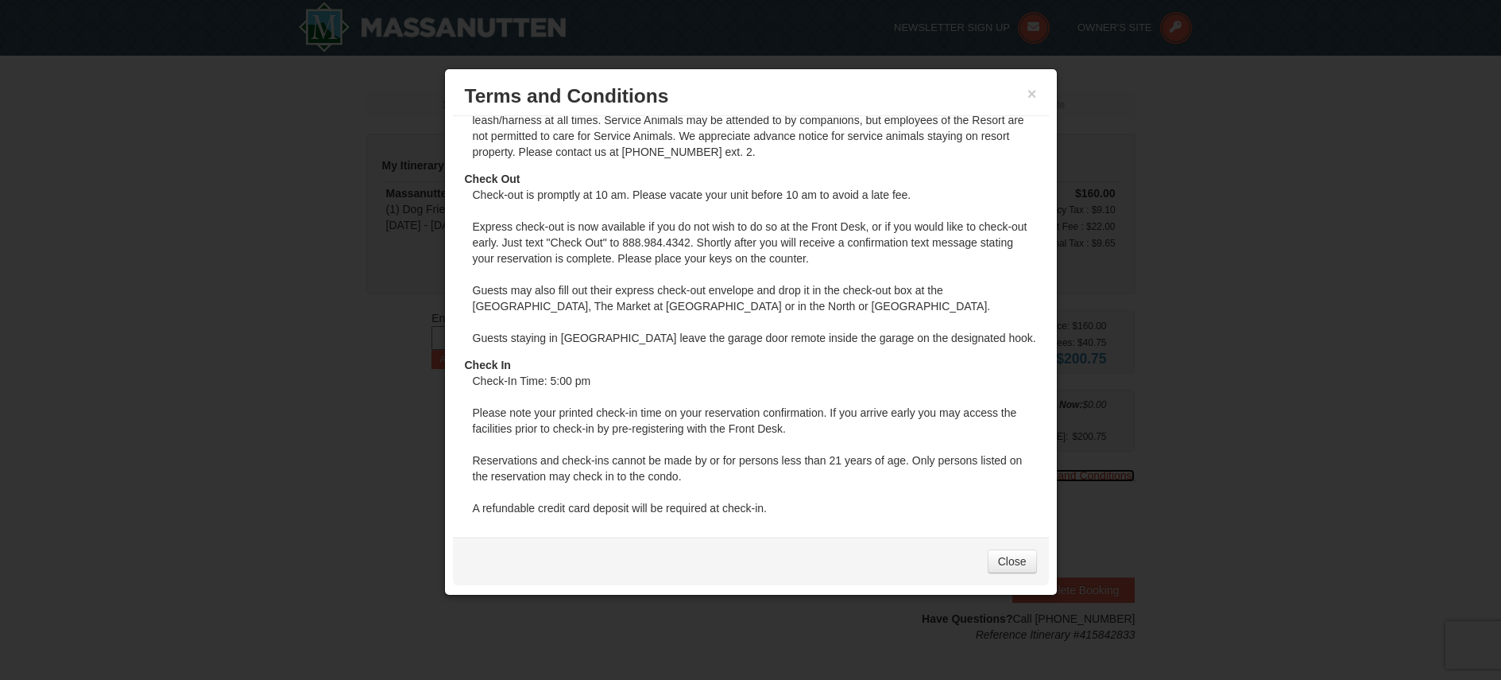
scroll to position [1098, 0]
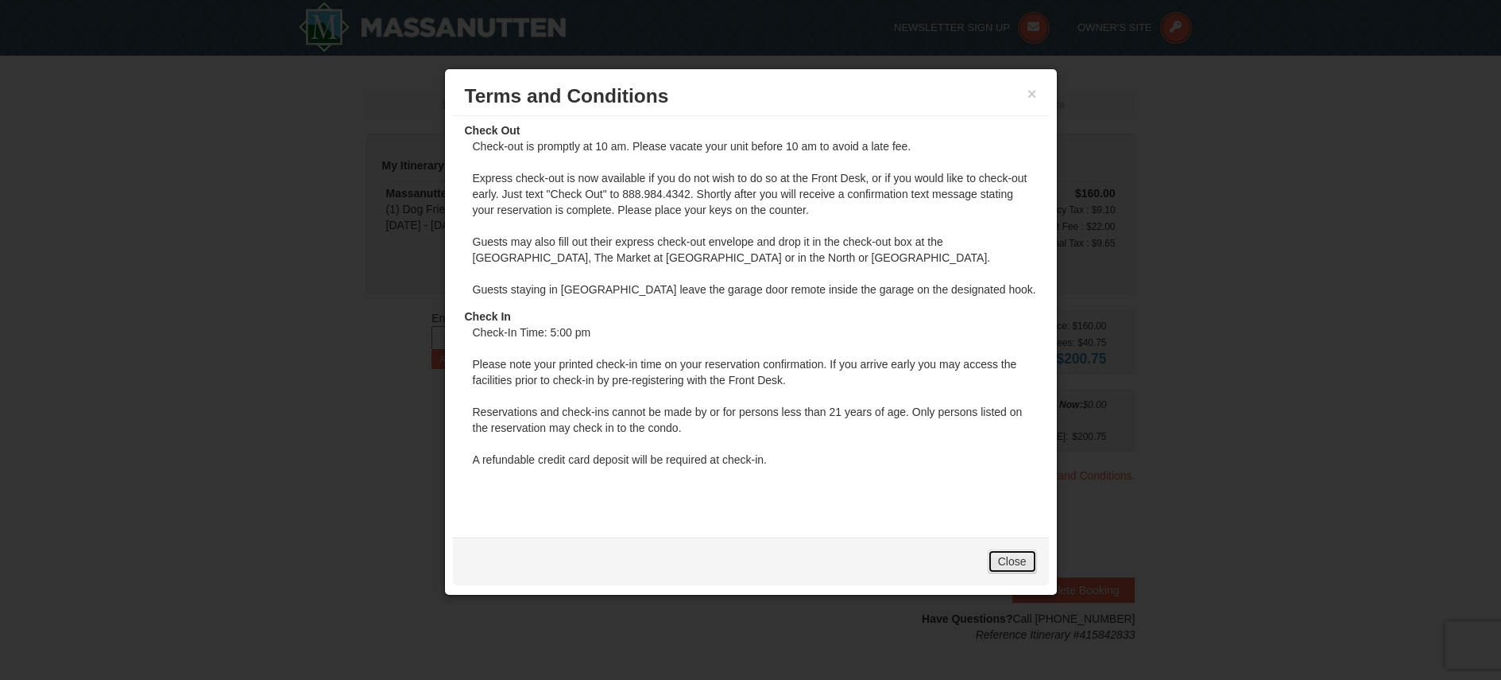
click at [1021, 566] on link "Close" at bounding box center [1012, 561] width 49 height 24
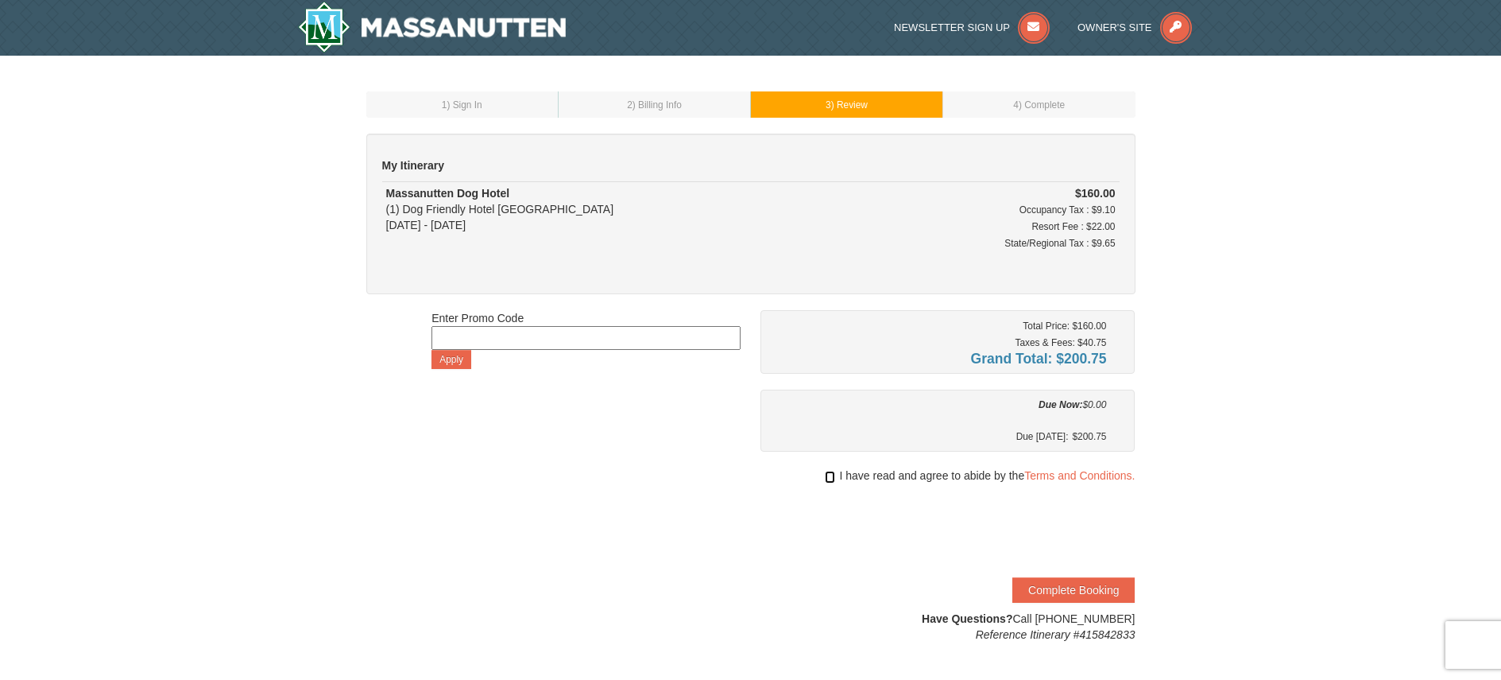
click at [825, 480] on input "checkbox" at bounding box center [830, 477] width 10 height 13
checkbox input "true"
click at [1060, 591] on button "Complete Booking" at bounding box center [1074, 589] width 122 height 25
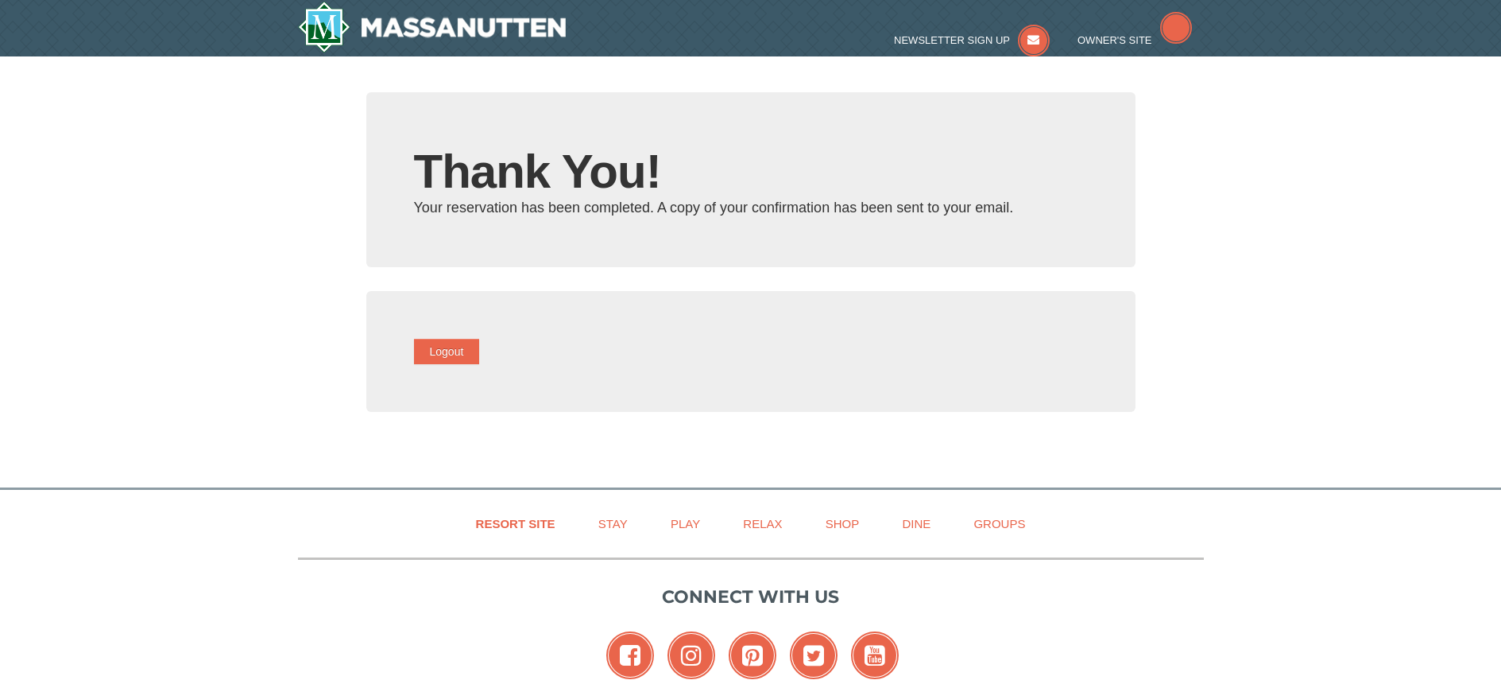
type input "[EMAIL_ADDRESS][DOMAIN_NAME]"
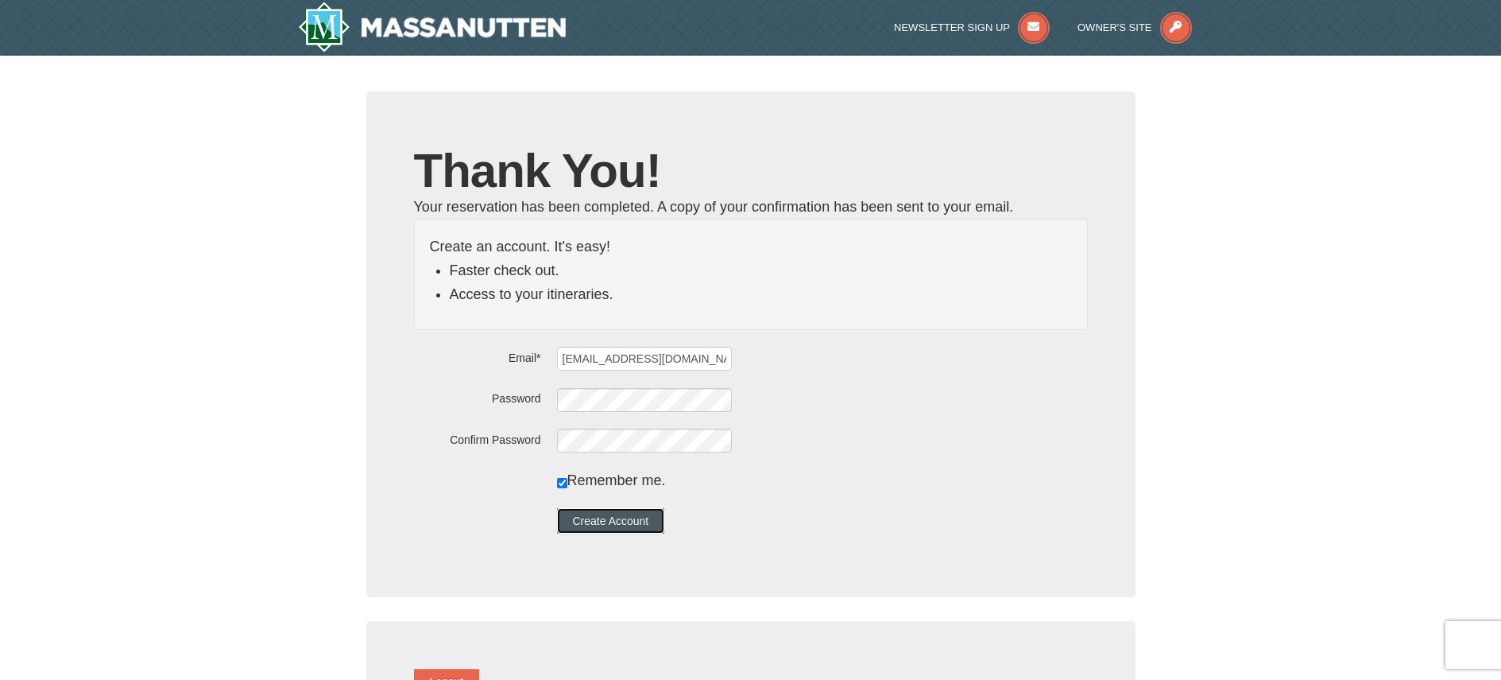
click at [638, 520] on button "Create Account" at bounding box center [611, 520] width 108 height 25
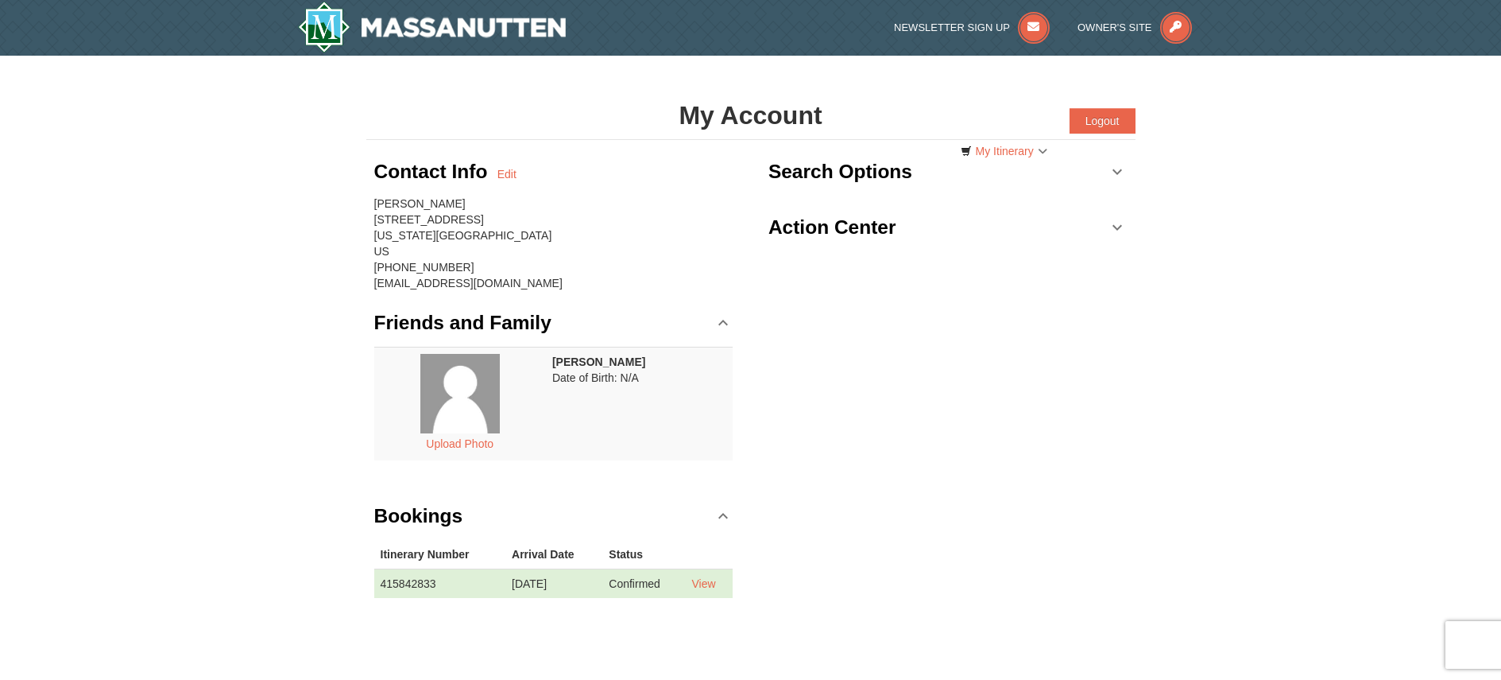
drag, startPoint x: 823, startPoint y: 395, endPoint x: 809, endPoint y: 380, distance: 20.3
click at [823, 396] on div "Contact Info Edit Harriet Echternacht 4232 Westridge Ct NE Iowa City, IA 52240 …" at bounding box center [750, 385] width 769 height 490
click at [1106, 119] on button "Logout" at bounding box center [1103, 120] width 66 height 25
